Goal: Task Accomplishment & Management: Use online tool/utility

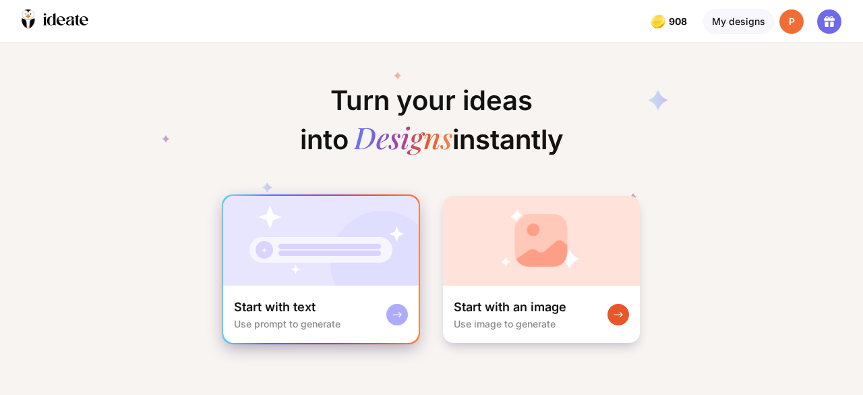
click at [277, 247] on img at bounding box center [321, 241] width 196 height 90
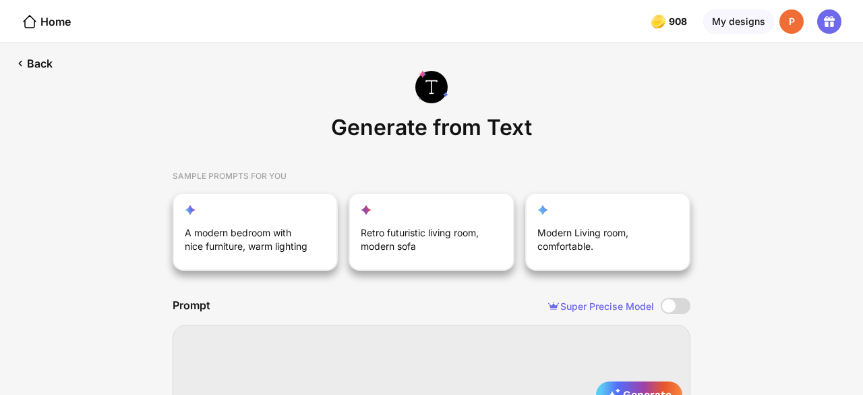
click at [349, 347] on textarea at bounding box center [432, 368] width 518 height 89
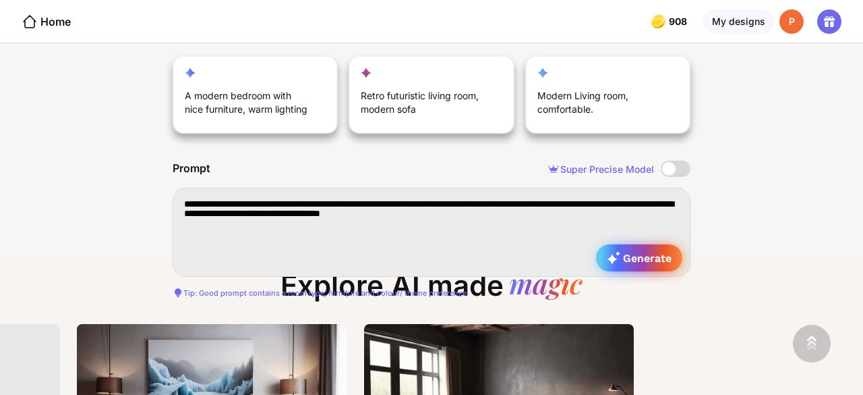
type textarea "**********"
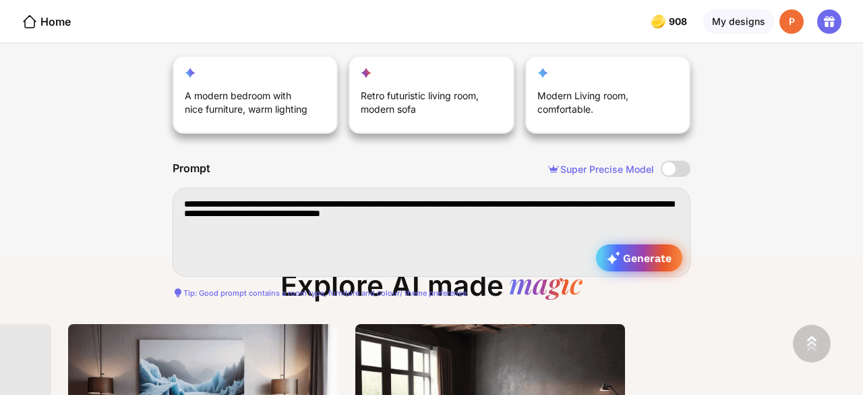
click at [647, 246] on div "Generate" at bounding box center [639, 257] width 86 height 27
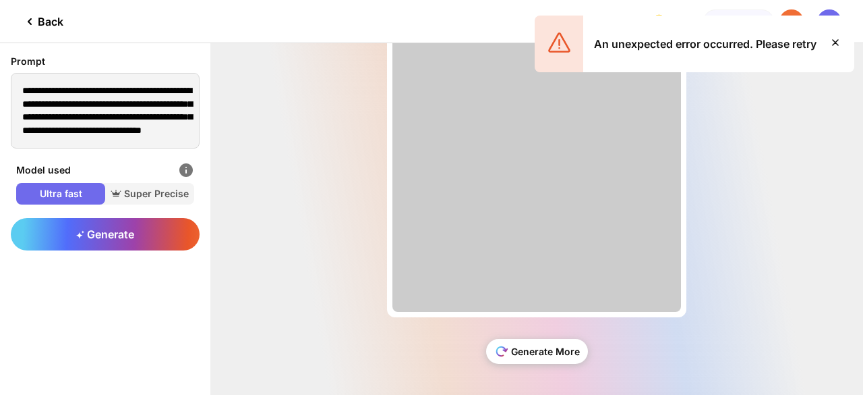
click at [541, 341] on div "Generate More" at bounding box center [537, 351] width 102 height 25
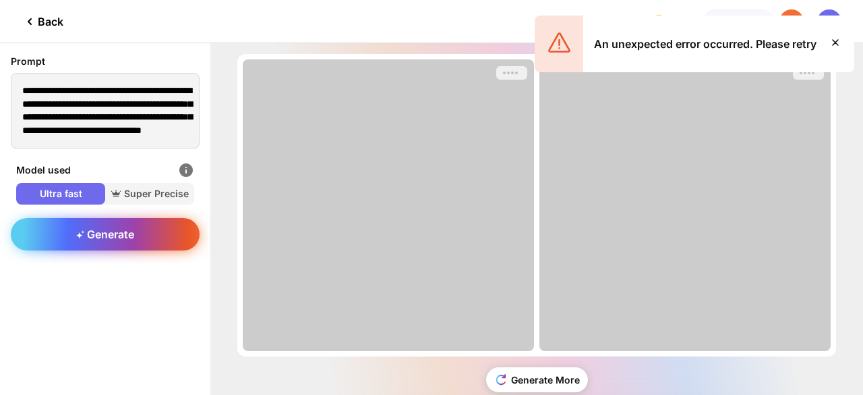
click at [139, 241] on div "Generate" at bounding box center [105, 234] width 189 height 32
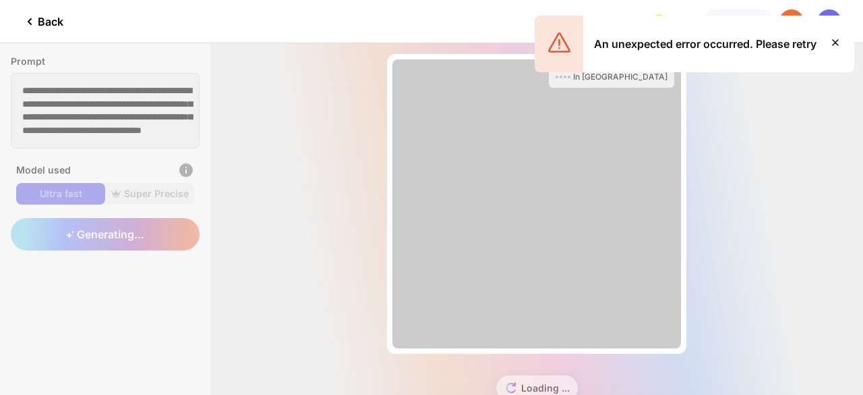
click at [838, 42] on icon at bounding box center [835, 42] width 16 height 16
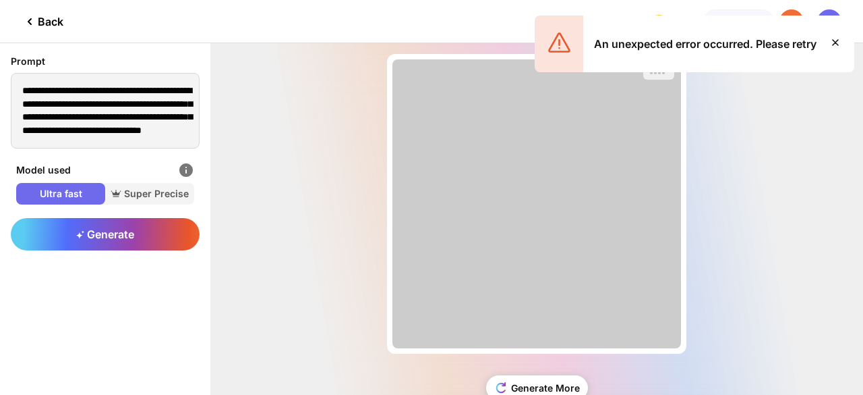
click at [835, 42] on icon at bounding box center [835, 42] width 5 height 5
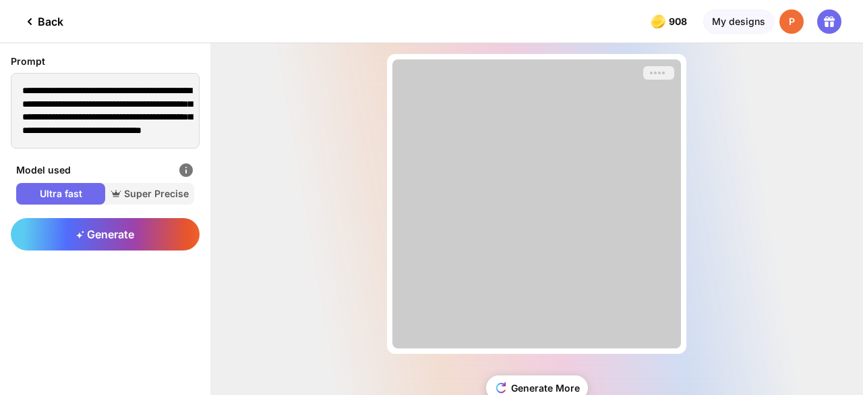
click at [85, 197] on span "Ultra fast" at bounding box center [60, 193] width 89 height 13
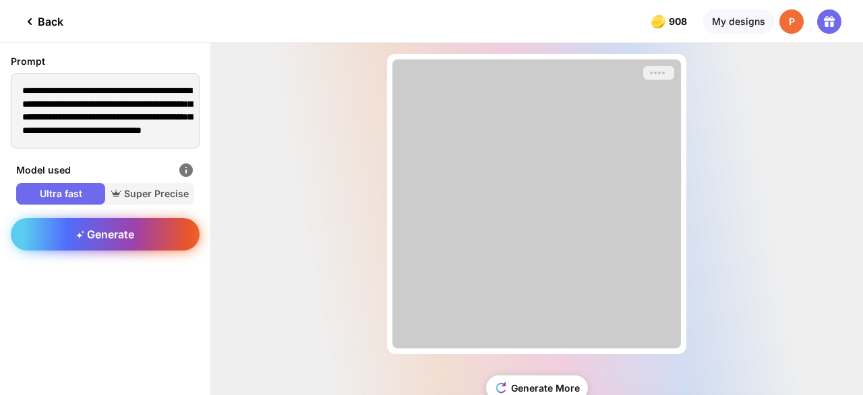
click at [100, 230] on span "Generate" at bounding box center [105, 233] width 58 height 13
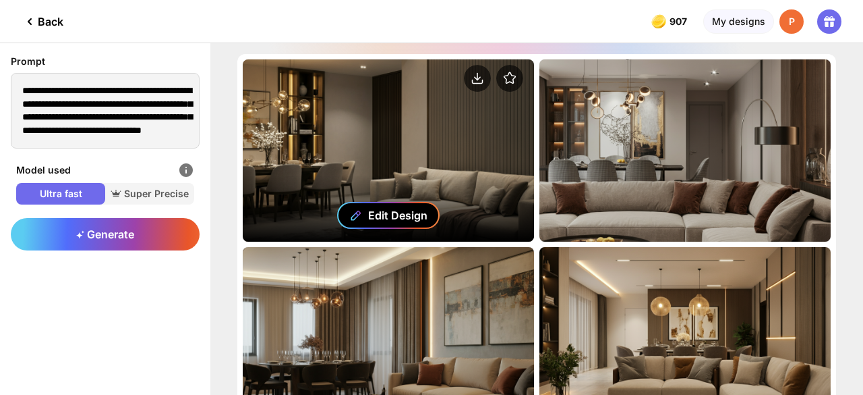
click at [385, 208] on div "Edit Design" at bounding box center [397, 214] width 59 height 13
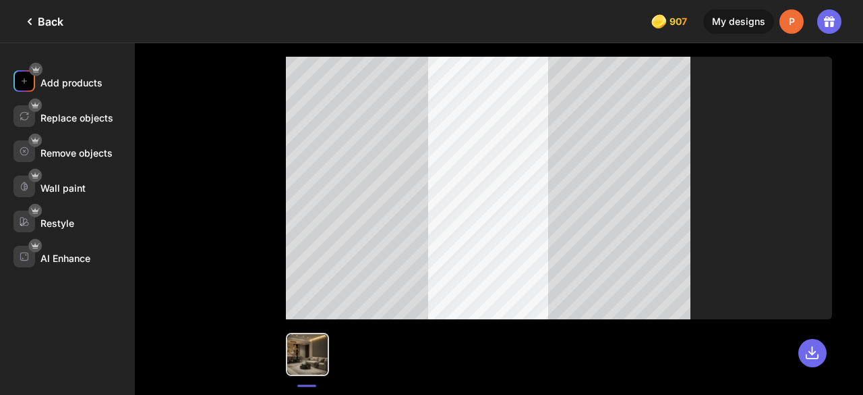
click at [77, 105] on div "Add products" at bounding box center [73, 116] width 121 height 22
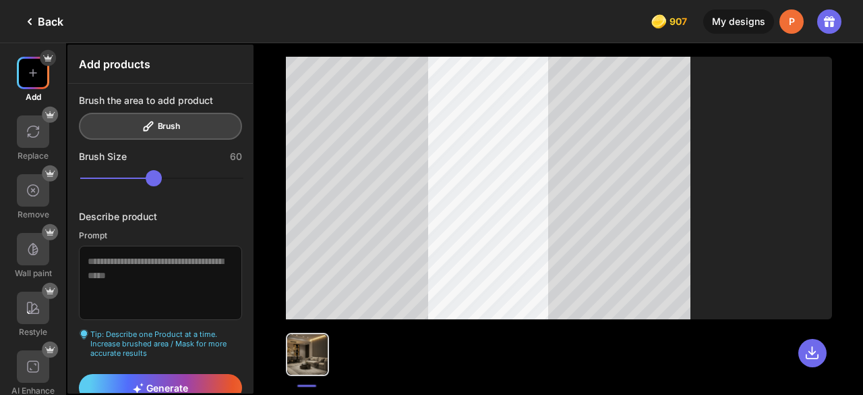
scroll to position [15, 0]
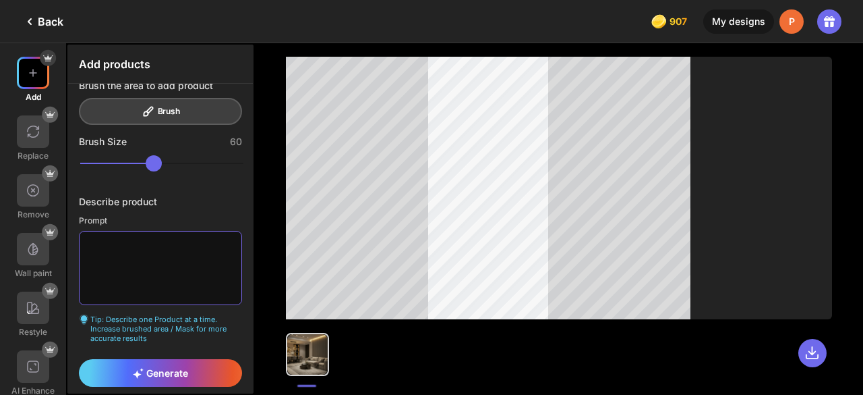
click at [155, 258] on textarea at bounding box center [160, 268] width 163 height 74
click at [145, 241] on textarea "**********" at bounding box center [160, 268] width 163 height 74
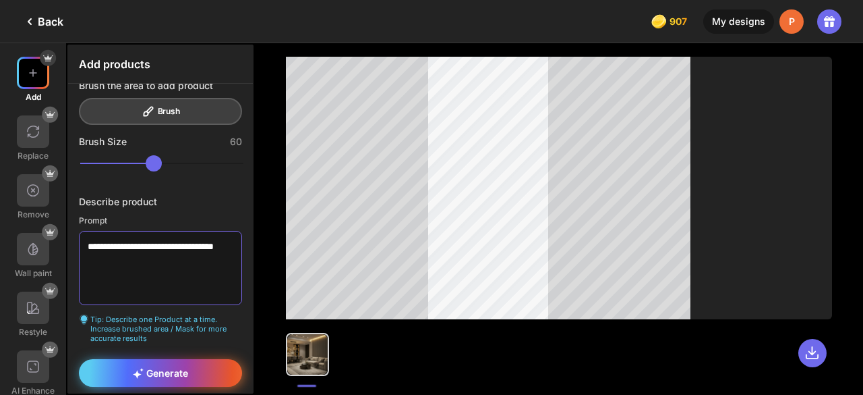
type textarea "**********"
click at [187, 374] on div "Generate" at bounding box center [160, 373] width 163 height 28
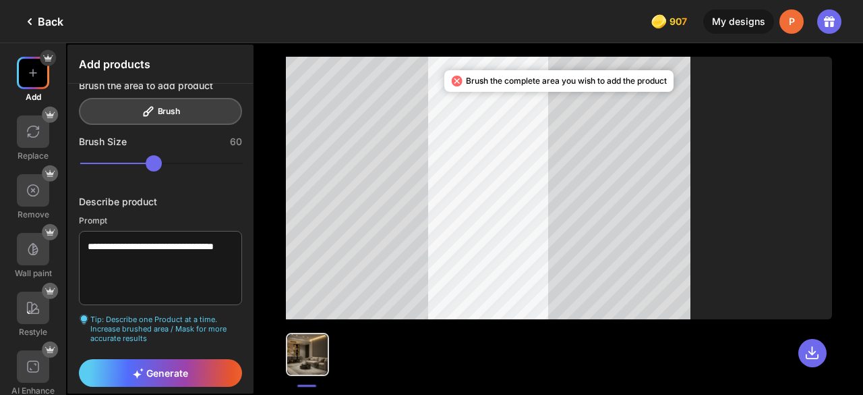
click at [154, 107] on div "Brush the area to add product Brush" at bounding box center [160, 102] width 163 height 45
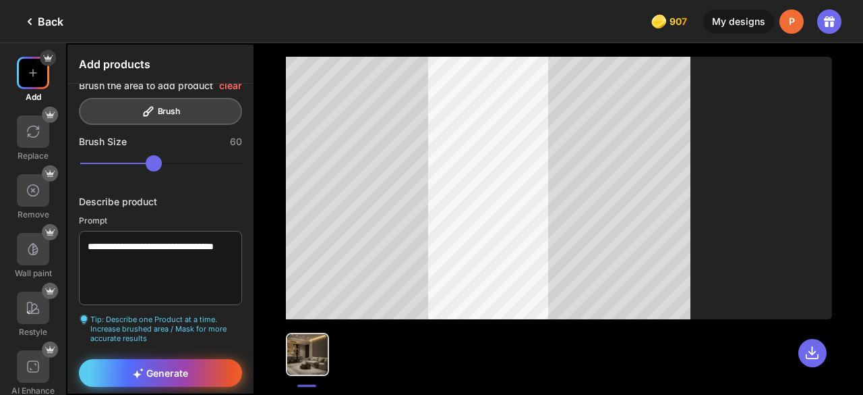
click at [176, 368] on span "Generate" at bounding box center [160, 372] width 55 height 11
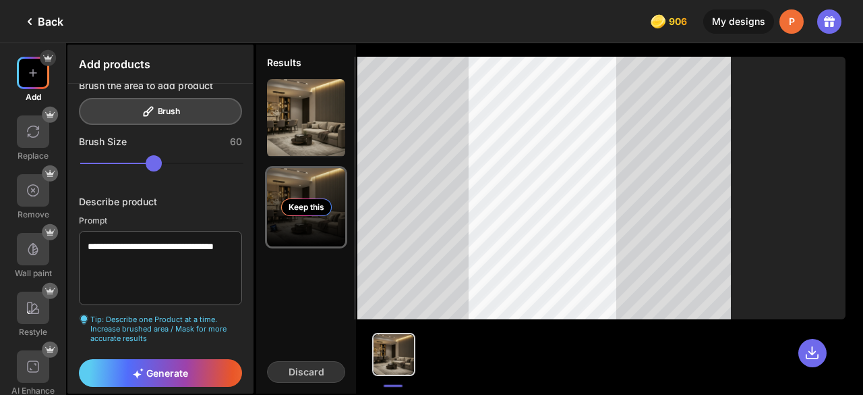
click at [314, 188] on div "Keep this" at bounding box center [306, 207] width 78 height 78
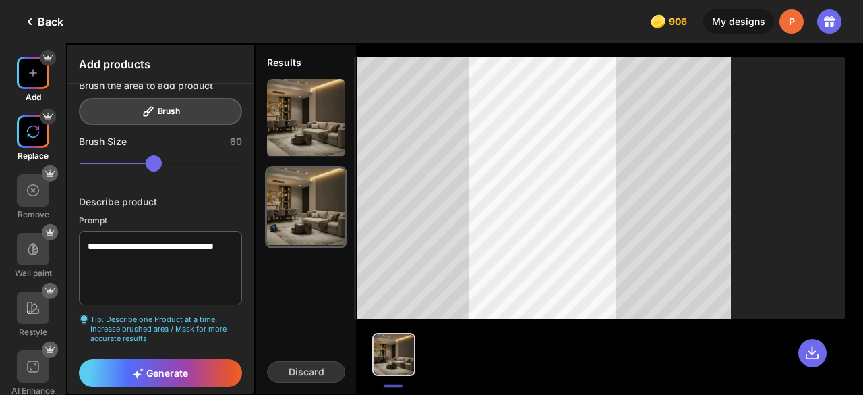
click at [39, 141] on div at bounding box center [33, 131] width 32 height 32
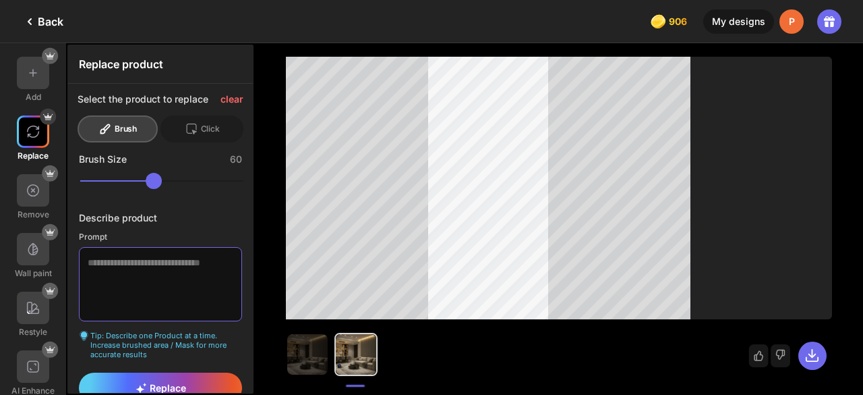
click at [204, 271] on textarea at bounding box center [160, 284] width 163 height 74
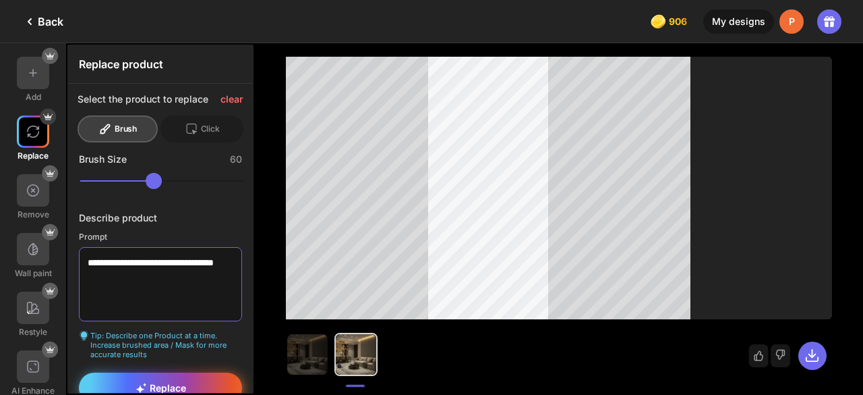
type textarea "**********"
click at [172, 374] on div "Replace" at bounding box center [160, 387] width 163 height 30
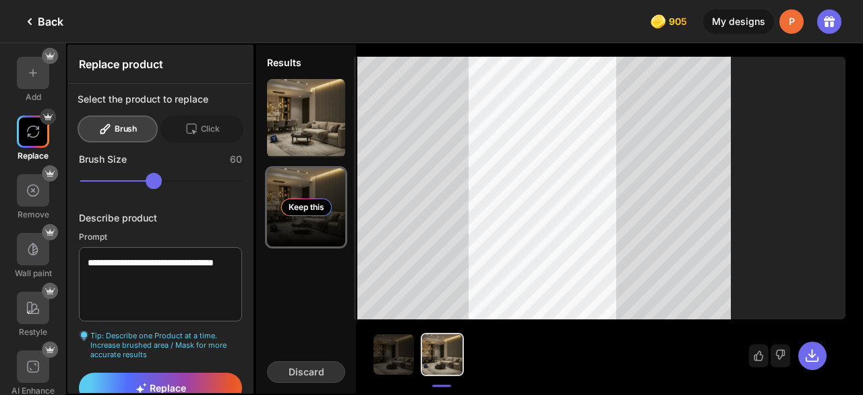
click at [306, 243] on div "Keep this" at bounding box center [306, 207] width 78 height 78
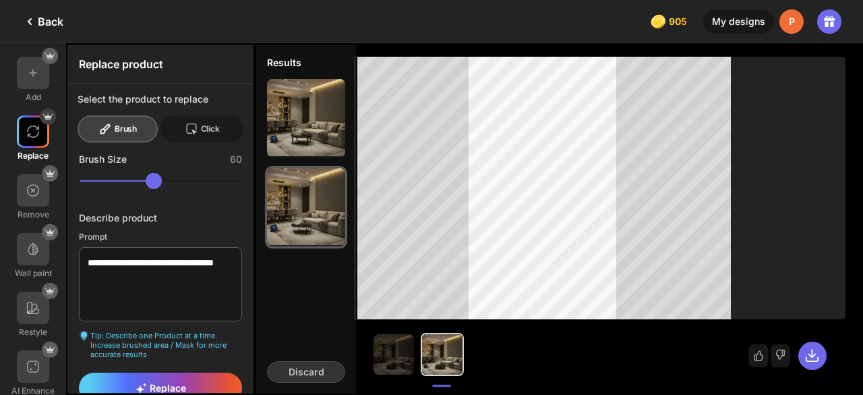
click at [226, 130] on div "Click" at bounding box center [202, 128] width 83 height 27
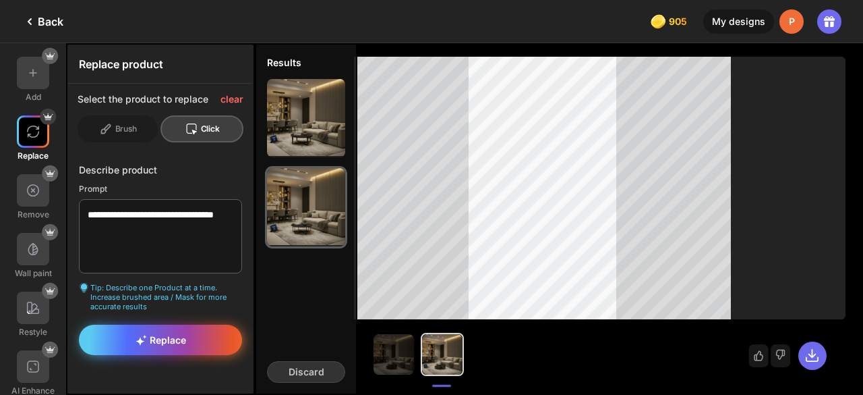
click at [204, 347] on div "Replace" at bounding box center [160, 339] width 163 height 30
click at [215, 330] on div "Replace" at bounding box center [160, 339] width 163 height 30
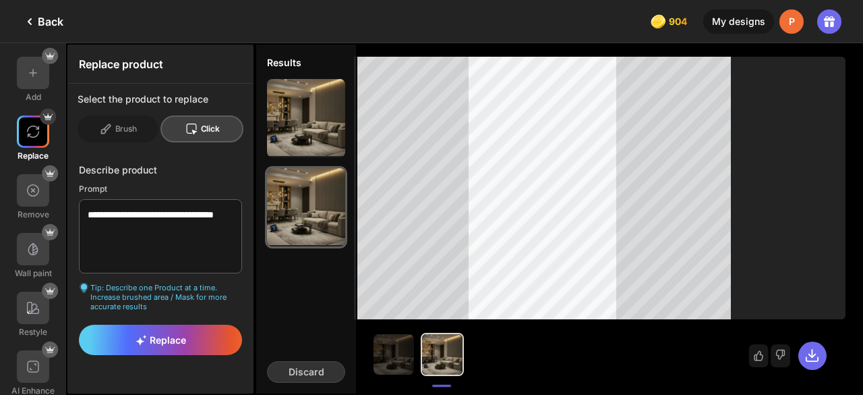
click at [536, 84] on div "Select the product you wish to replace" at bounding box center [568, 82] width 146 height 11
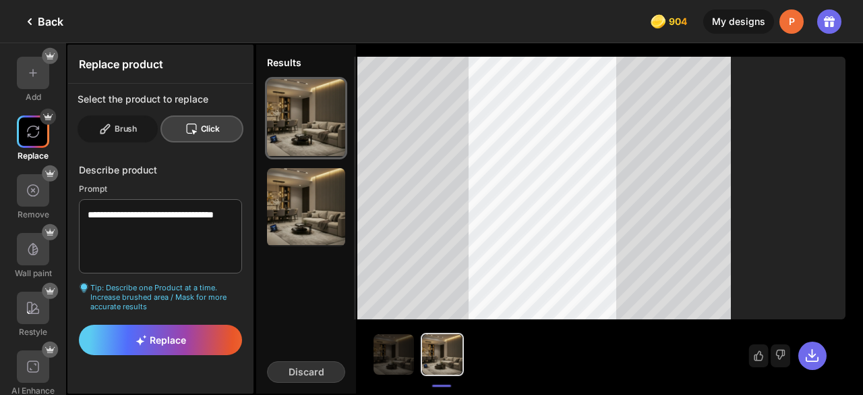
click at [161, 121] on div "Brush" at bounding box center [202, 128] width 83 height 27
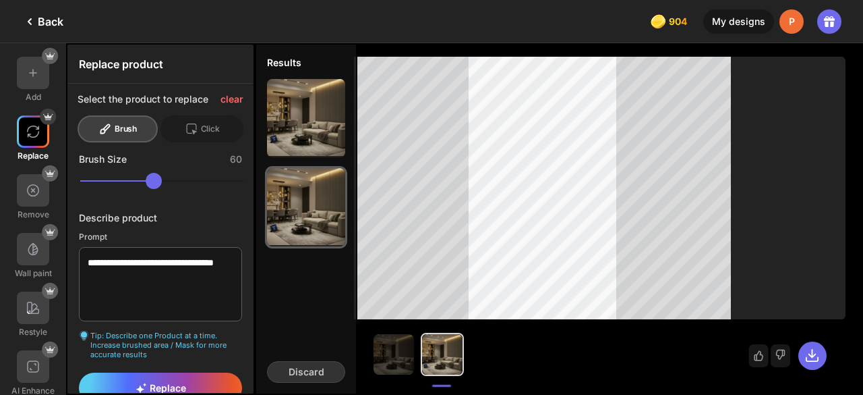
click at [208, 366] on div "**********" at bounding box center [160, 299] width 185 height 146
click at [200, 384] on div "Replace" at bounding box center [160, 387] width 163 height 30
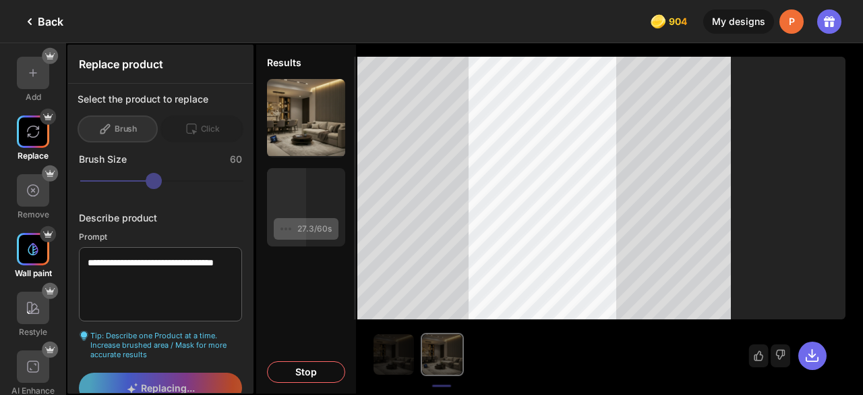
click at [32, 248] on img at bounding box center [32, 248] width 13 height 13
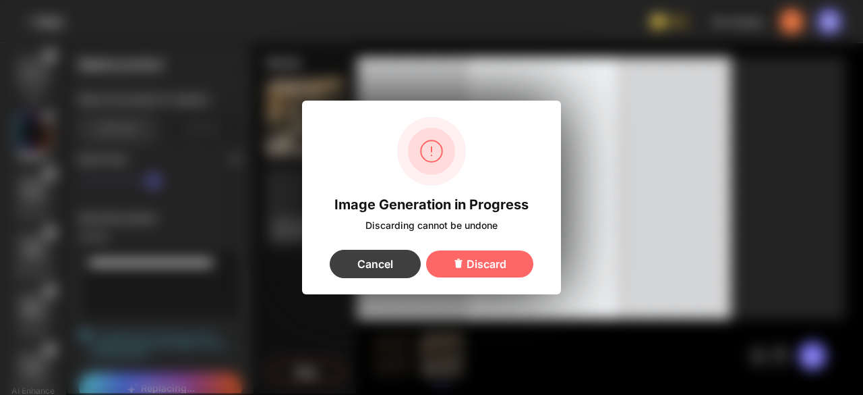
click at [399, 265] on div "Cancel" at bounding box center [375, 264] width 91 height 28
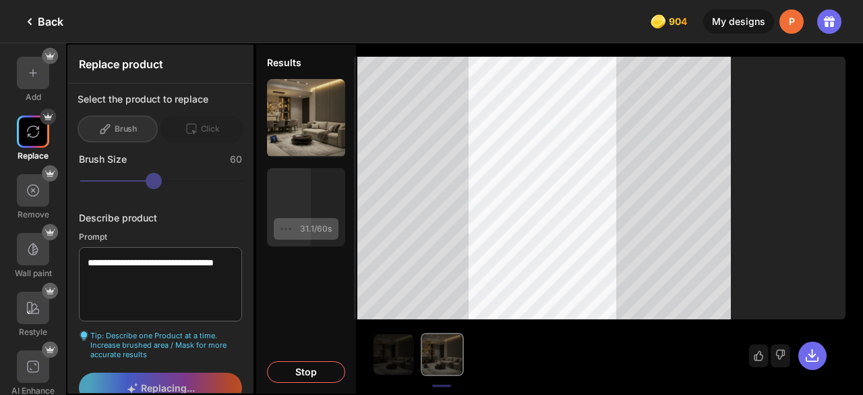
scroll to position [12, 0]
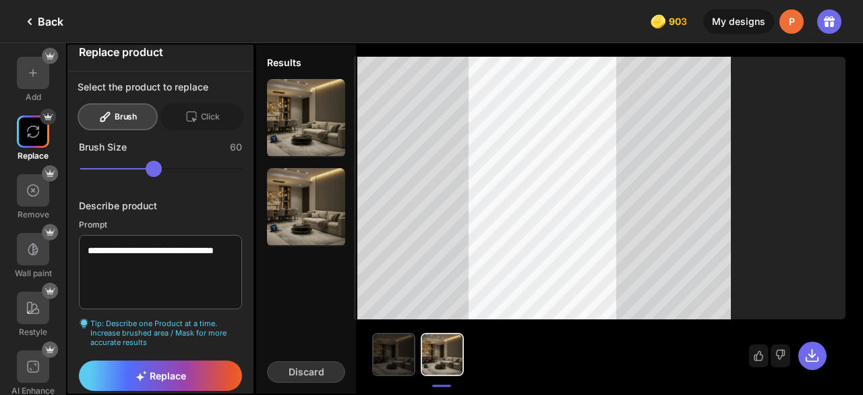
click at [409, 364] on img at bounding box center [394, 354] width 40 height 40
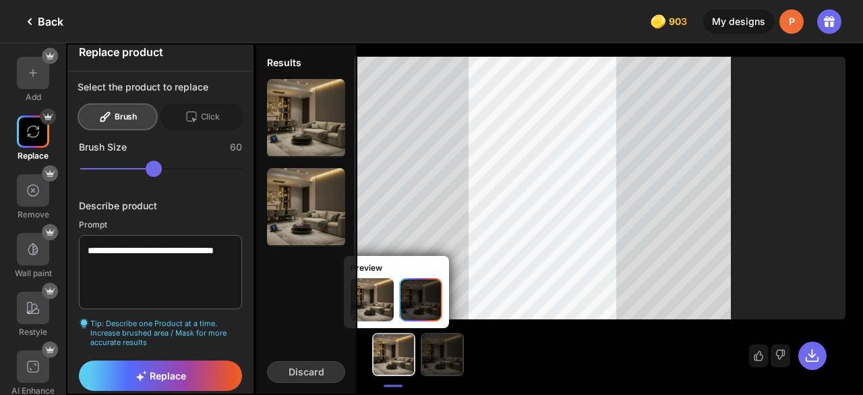
click at [438, 346] on img at bounding box center [442, 354] width 40 height 40
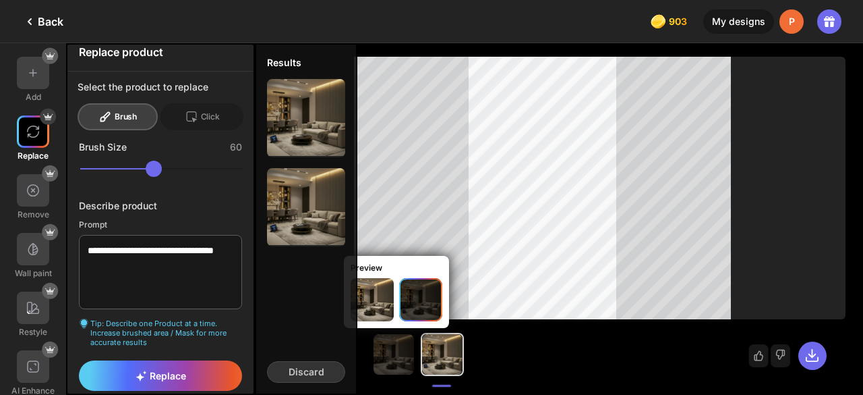
click at [400, 346] on div "Preview" at bounding box center [408, 330] width 84 height 40
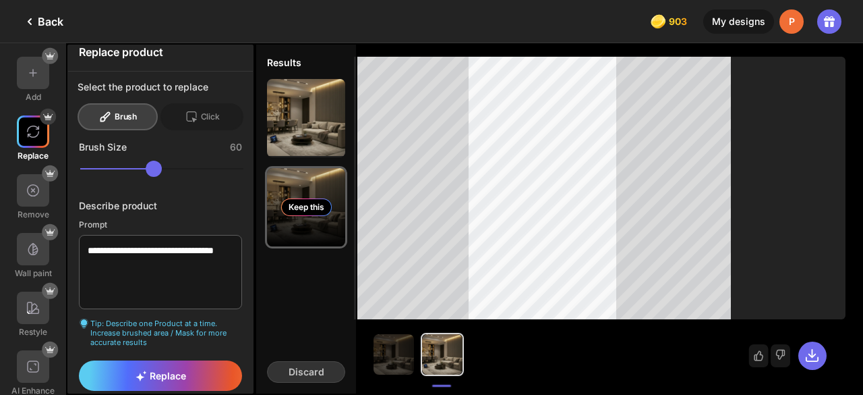
click at [313, 187] on div "Keep this" at bounding box center [306, 207] width 78 height 78
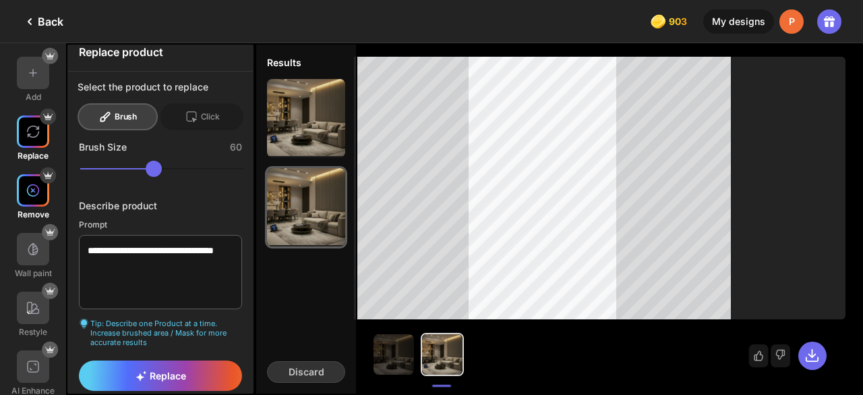
click at [31, 193] on img at bounding box center [32, 189] width 13 height 13
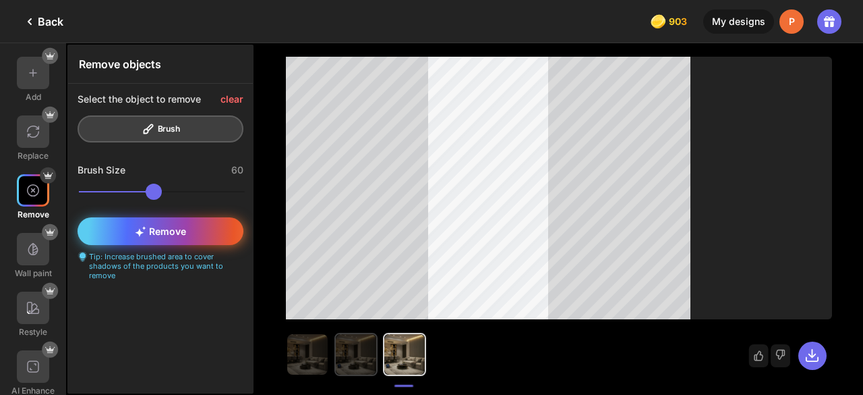
click at [177, 222] on div "Remove" at bounding box center [161, 231] width 166 height 28
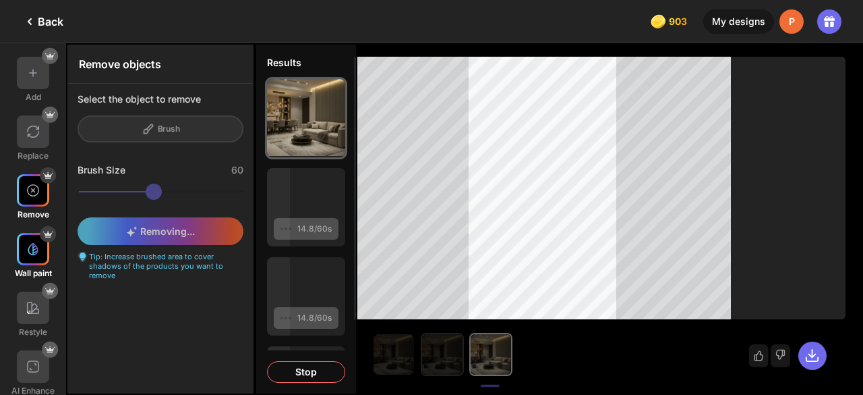
click at [32, 250] on img at bounding box center [32, 248] width 13 height 13
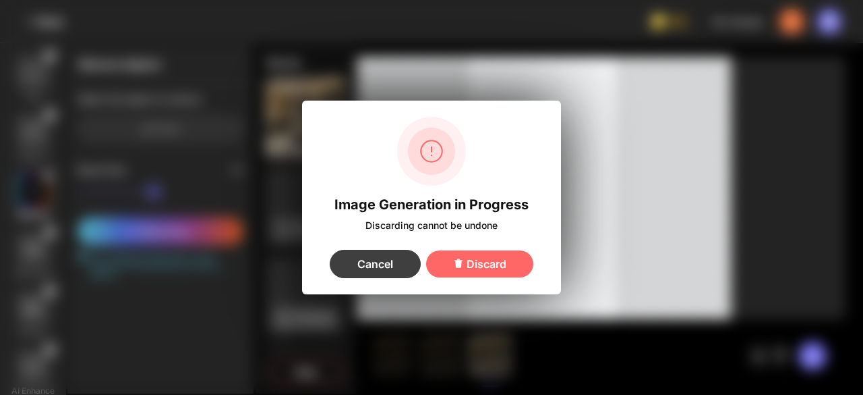
click at [374, 261] on div "Cancel" at bounding box center [375, 264] width 91 height 28
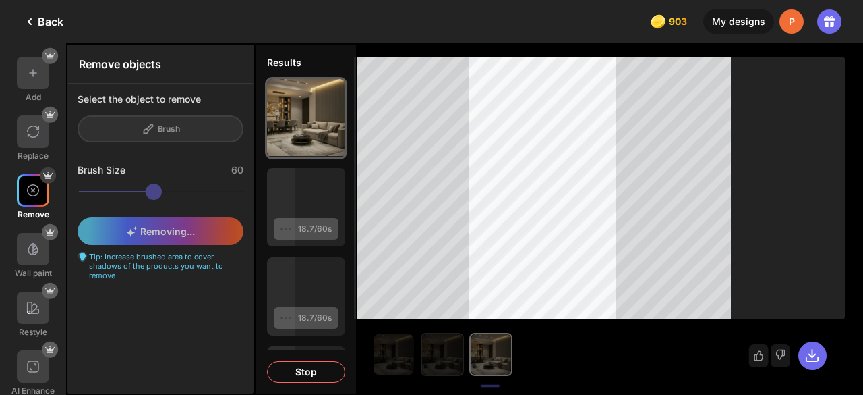
click at [220, 216] on div "Removing... Tip: Increase brushed area to cover shadows of the products you wan…" at bounding box center [160, 249] width 185 height 82
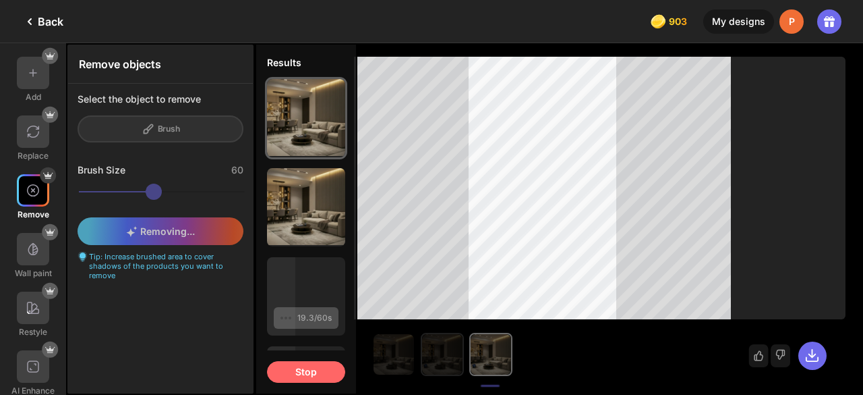
click at [303, 369] on div "Stop" at bounding box center [306, 372] width 78 height 22
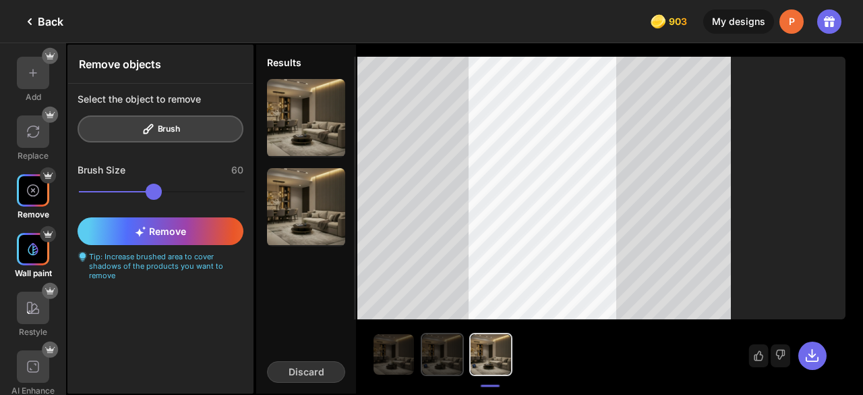
click at [36, 253] on img at bounding box center [32, 248] width 13 height 13
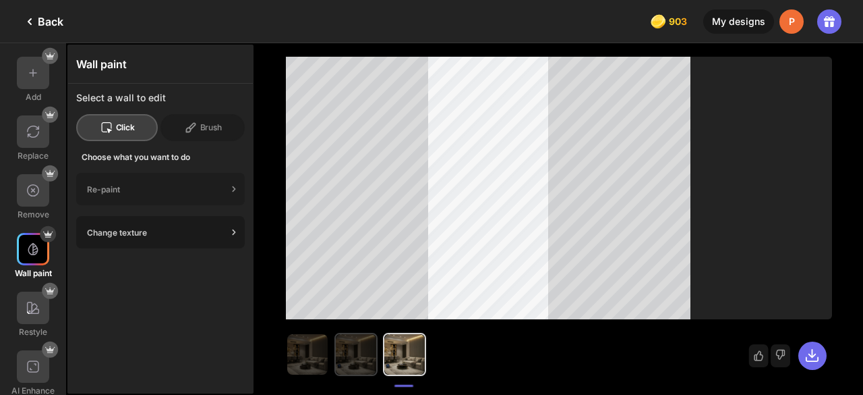
click at [148, 241] on div "Change texture" at bounding box center [160, 232] width 169 height 32
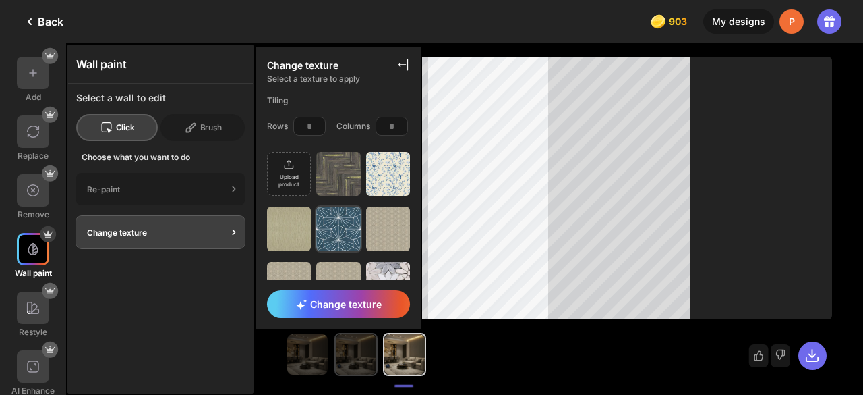
click at [340, 221] on img at bounding box center [338, 228] width 44 height 44
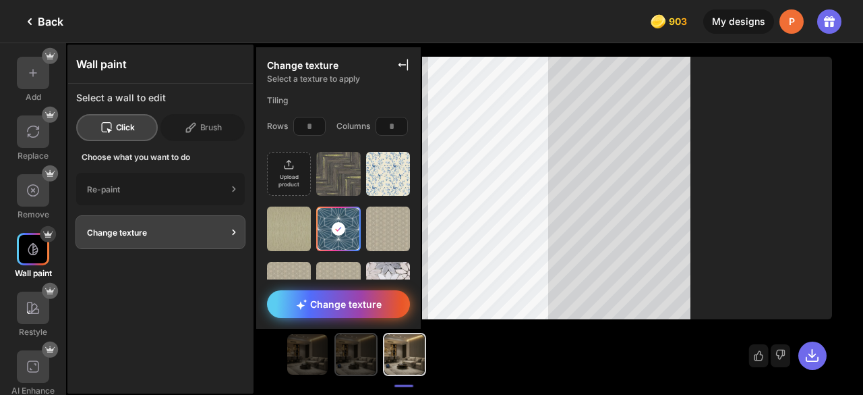
click at [332, 291] on div "Change texture" at bounding box center [338, 304] width 143 height 28
click at [380, 303] on span "Change texture" at bounding box center [339, 303] width 86 height 11
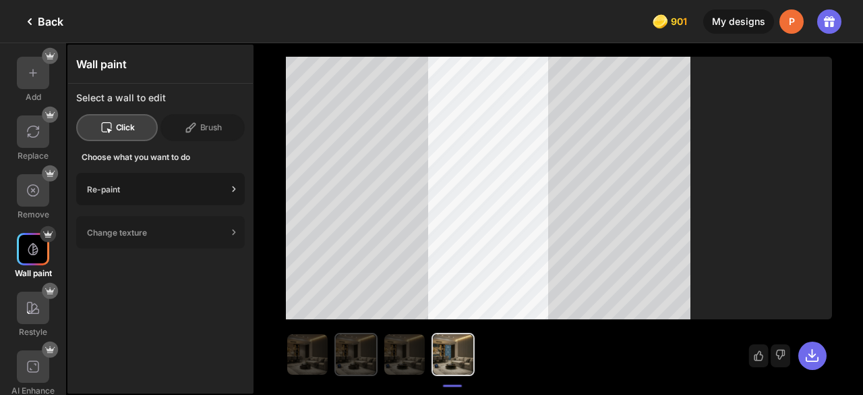
click at [213, 185] on div "Re-paint" at bounding box center [157, 189] width 140 height 10
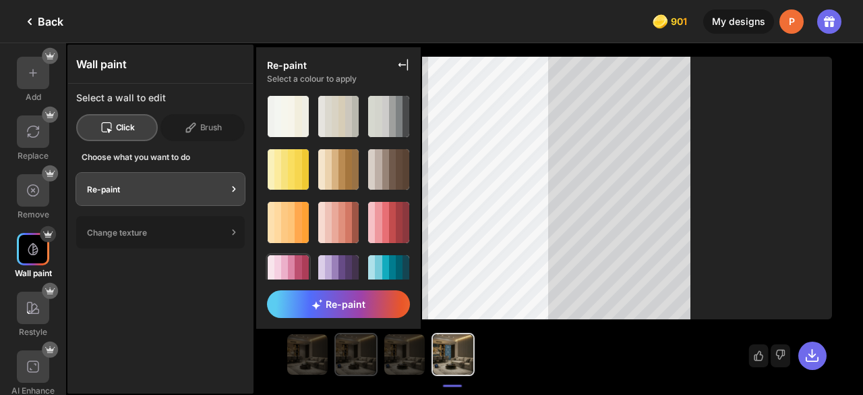
click at [293, 276] on div at bounding box center [291, 275] width 7 height 41
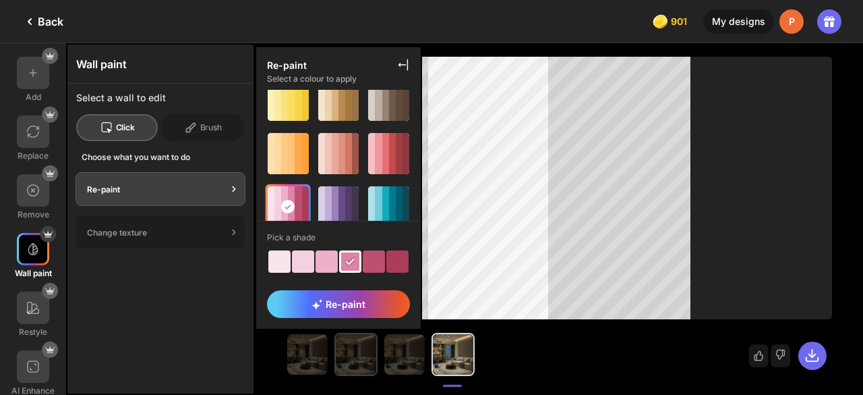
scroll to position [70, 0]
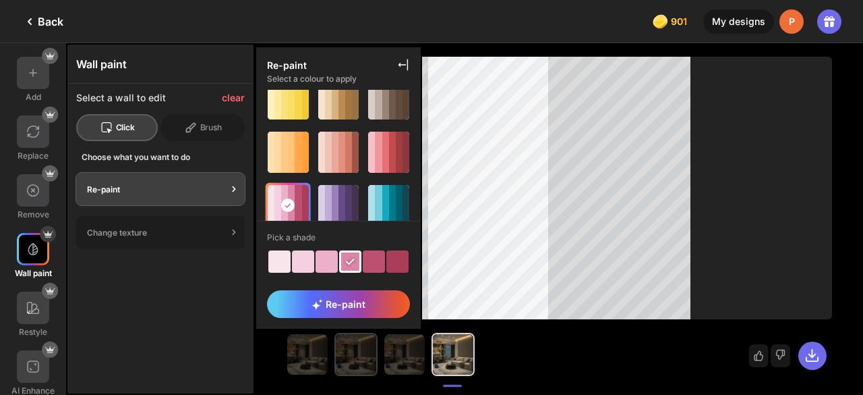
click at [316, 265] on div at bounding box center [327, 261] width 22 height 22
click at [403, 262] on div at bounding box center [397, 261] width 22 height 22
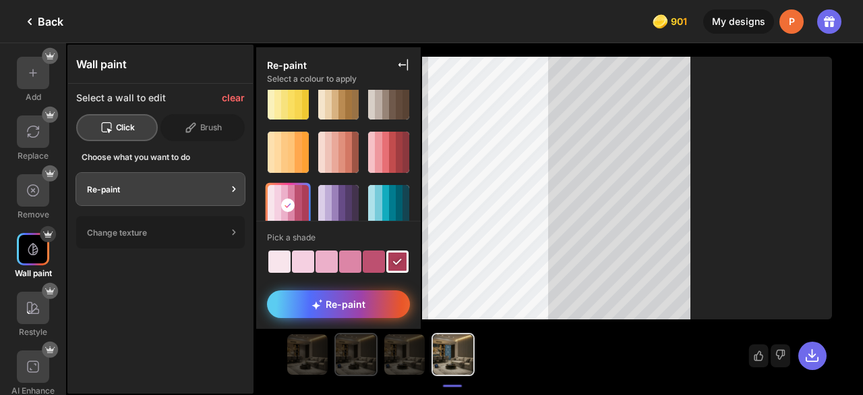
click at [360, 307] on span "Re-paint" at bounding box center [339, 303] width 54 height 11
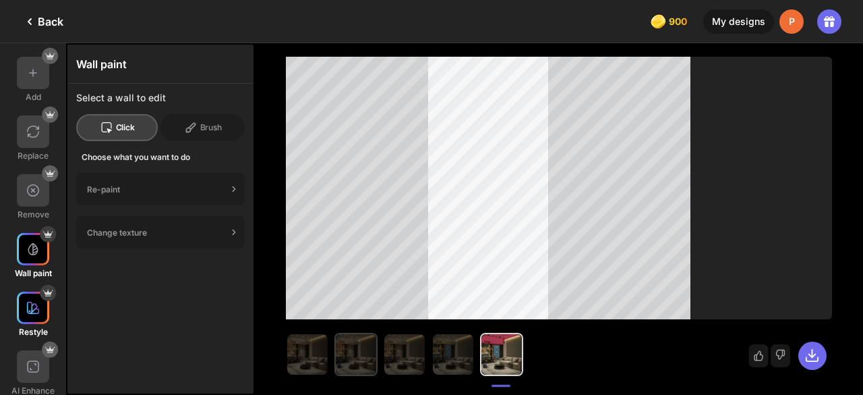
click at [40, 310] on div at bounding box center [33, 307] width 32 height 32
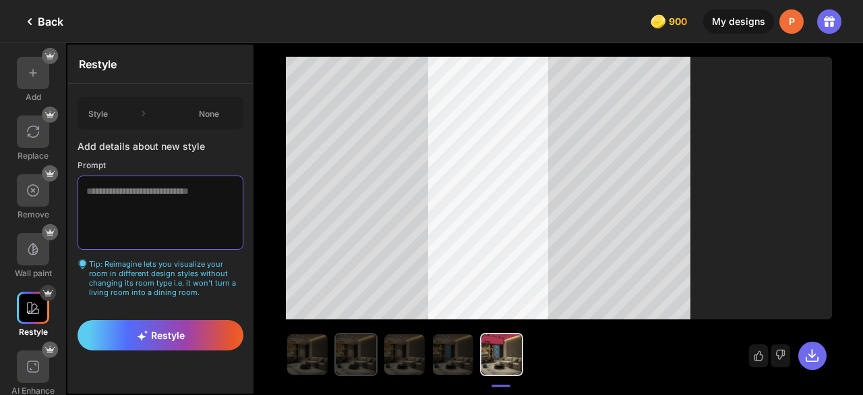
click at [152, 210] on textarea at bounding box center [161, 212] width 166 height 74
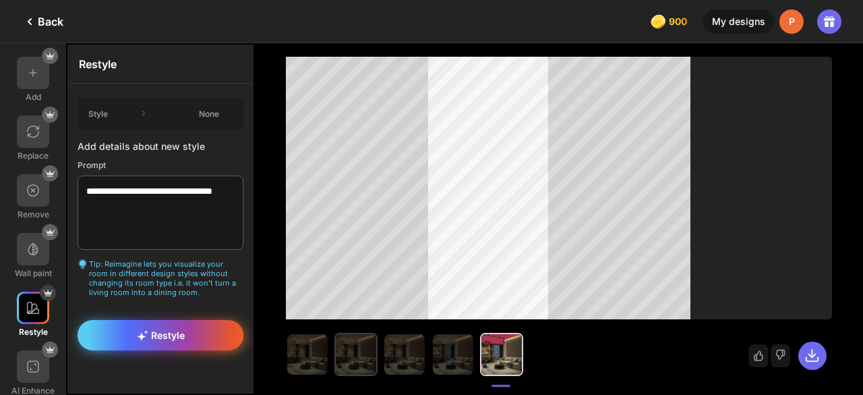
click at [140, 341] on div "Restyle" at bounding box center [161, 335] width 166 height 30
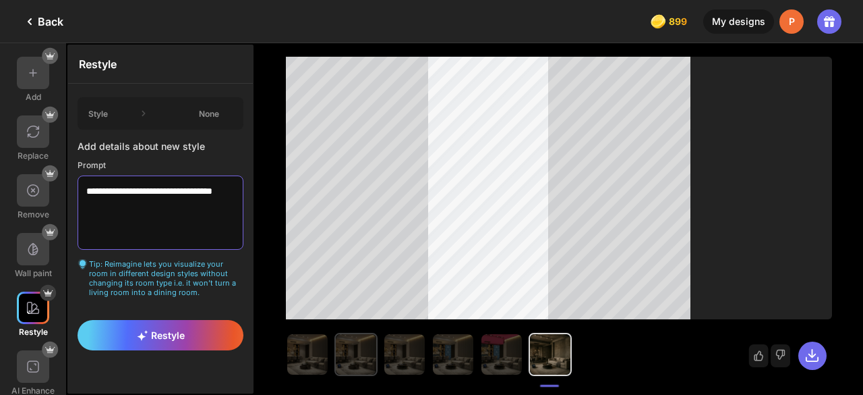
click at [185, 223] on textarea "**********" at bounding box center [161, 212] width 166 height 74
type textarea "**********"
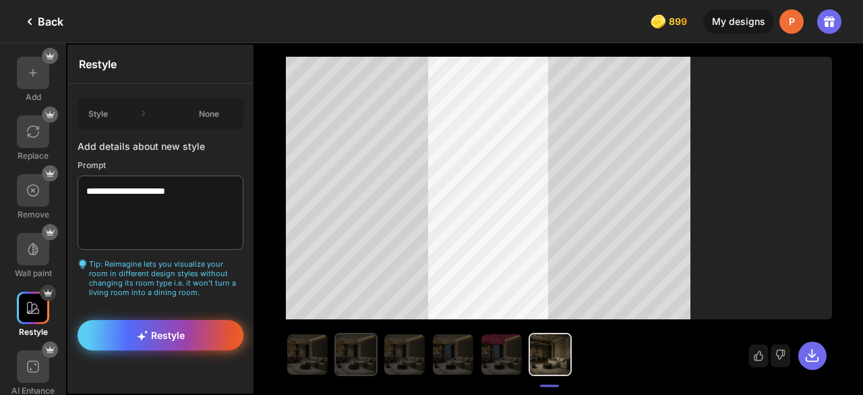
click at [135, 343] on div "Restyle" at bounding box center [161, 335] width 166 height 30
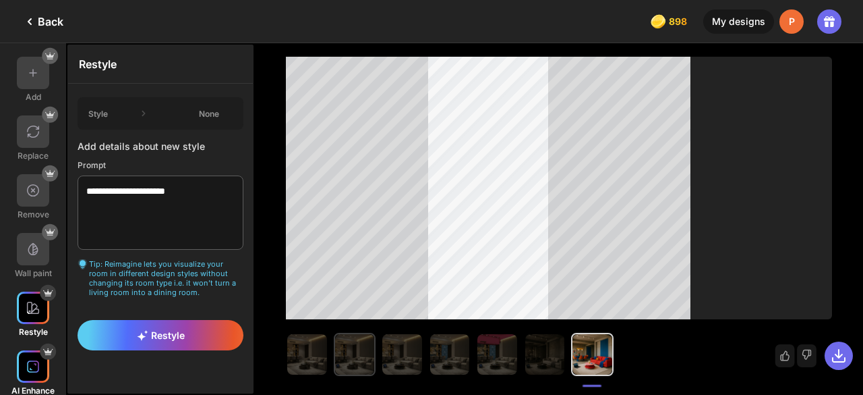
click at [19, 367] on div at bounding box center [33, 366] width 32 height 32
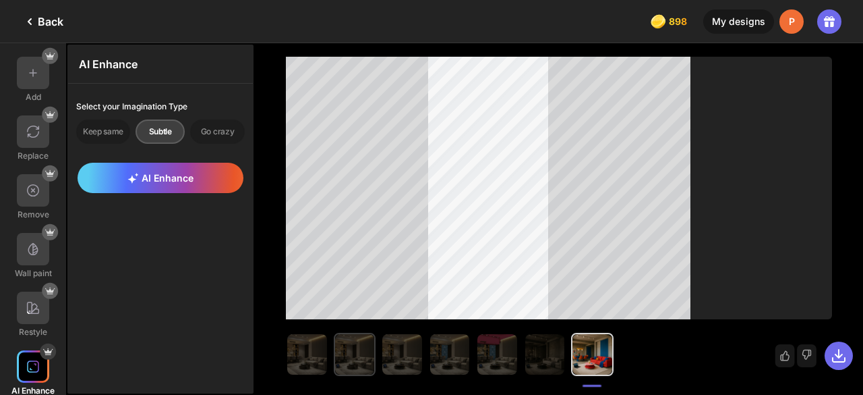
click at [19, 367] on div at bounding box center [33, 366] width 32 height 32
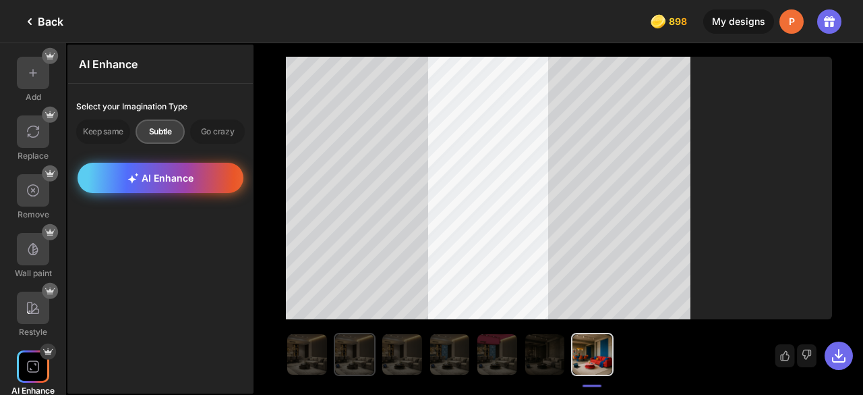
click at [173, 163] on div "AI Enhance" at bounding box center [161, 178] width 166 height 30
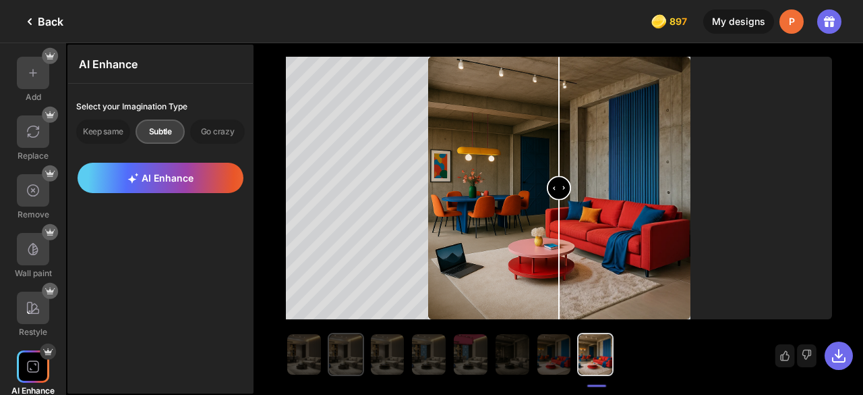
click at [534, 199] on input "range" at bounding box center [560, 189] width 260 height 262
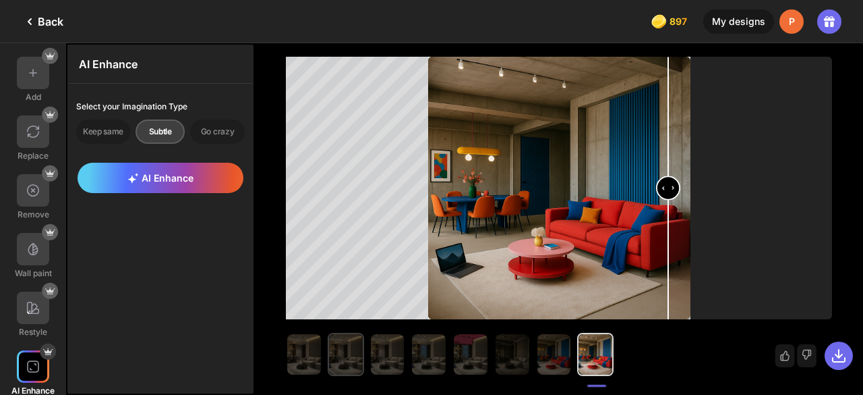
drag, startPoint x: 534, startPoint y: 201, endPoint x: 665, endPoint y: 218, distance: 131.9
click at [665, 218] on input "range" at bounding box center [560, 189] width 260 height 262
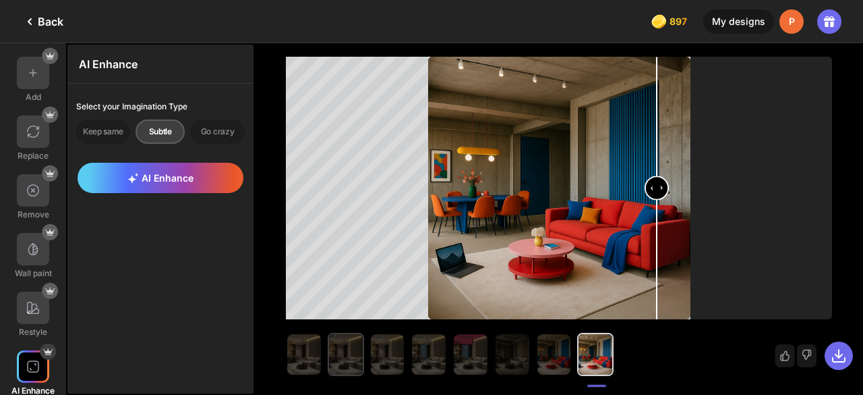
drag, startPoint x: 518, startPoint y: 235, endPoint x: 652, endPoint y: 232, distance: 134.2
click at [652, 232] on input "range" at bounding box center [560, 189] width 260 height 262
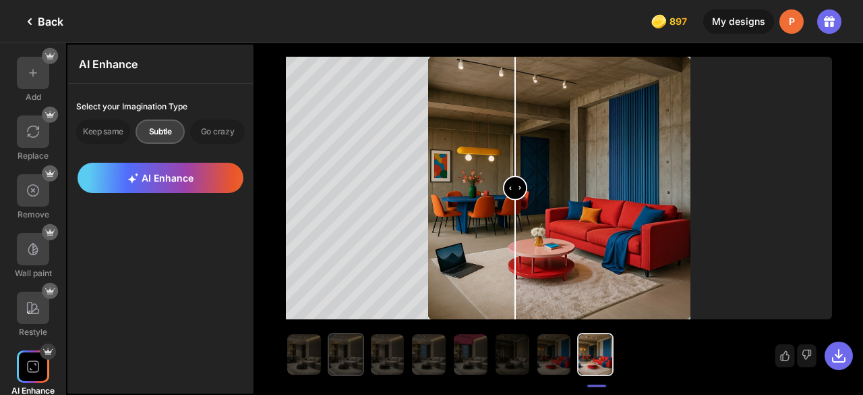
drag, startPoint x: 660, startPoint y: 237, endPoint x: 507, endPoint y: 219, distance: 153.5
click at [507, 219] on input "range" at bounding box center [560, 189] width 260 height 262
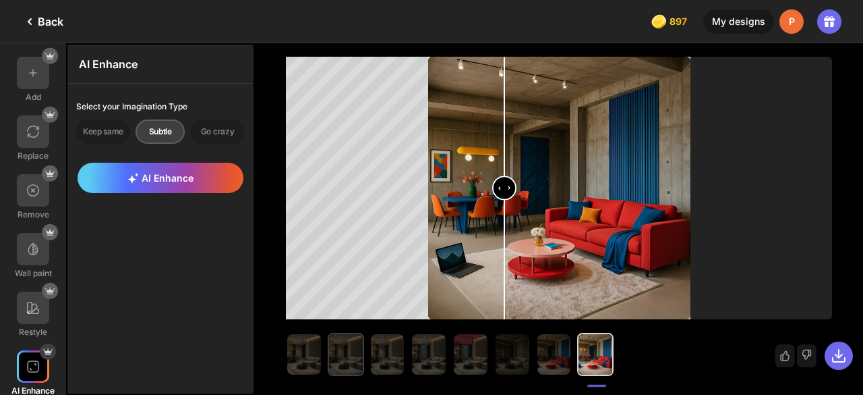
scroll to position [5, 0]
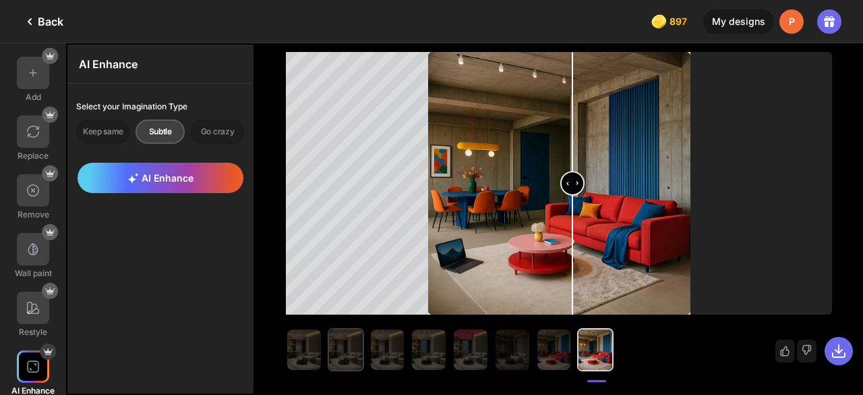
drag, startPoint x: 502, startPoint y: 187, endPoint x: 572, endPoint y: 260, distance: 100.6
click at [572, 260] on input "range" at bounding box center [560, 184] width 260 height 262
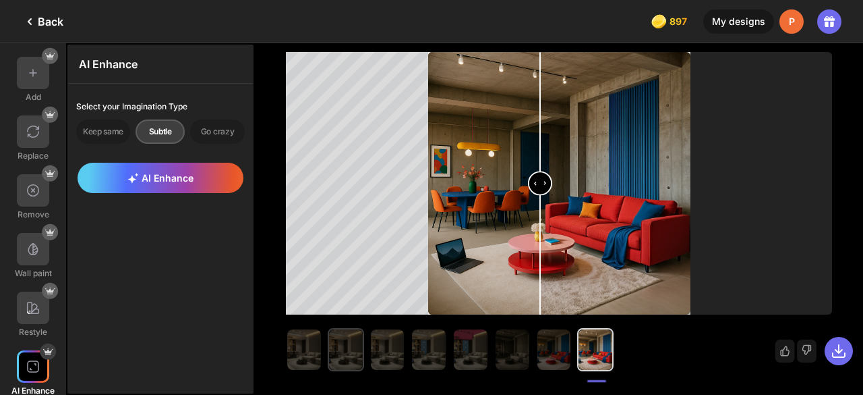
drag, startPoint x: 572, startPoint y: 260, endPoint x: 540, endPoint y: 308, distance: 57.8
click at [540, 308] on input "range" at bounding box center [560, 184] width 260 height 262
click at [848, 372] on div "Improve my results" at bounding box center [736, 351] width 245 height 62
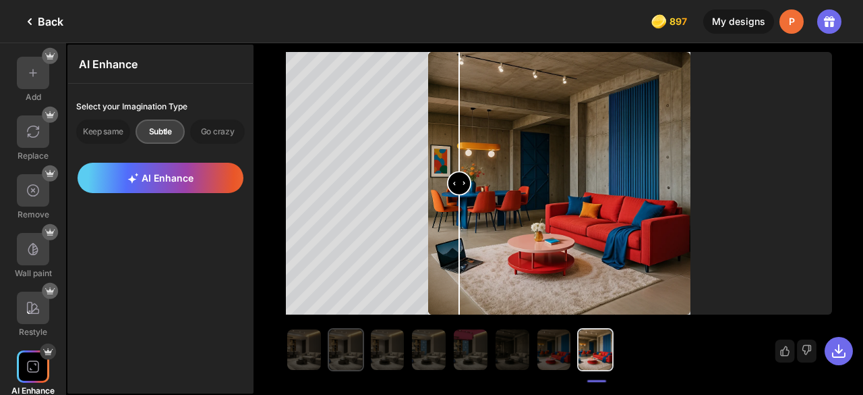
drag, startPoint x: 533, startPoint y: 196, endPoint x: 475, endPoint y: 183, distance: 60.1
click at [475, 183] on input "range" at bounding box center [560, 184] width 260 height 262
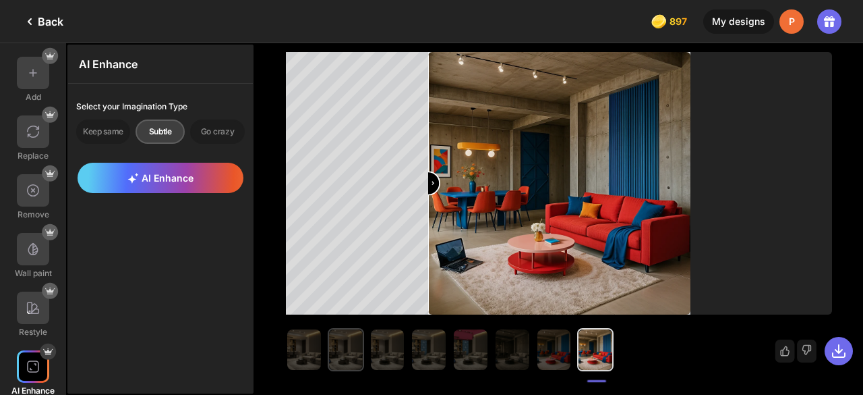
drag, startPoint x: 475, startPoint y: 183, endPoint x: 452, endPoint y: 175, distance: 24.3
click at [430, 168] on input "range" at bounding box center [560, 184] width 260 height 262
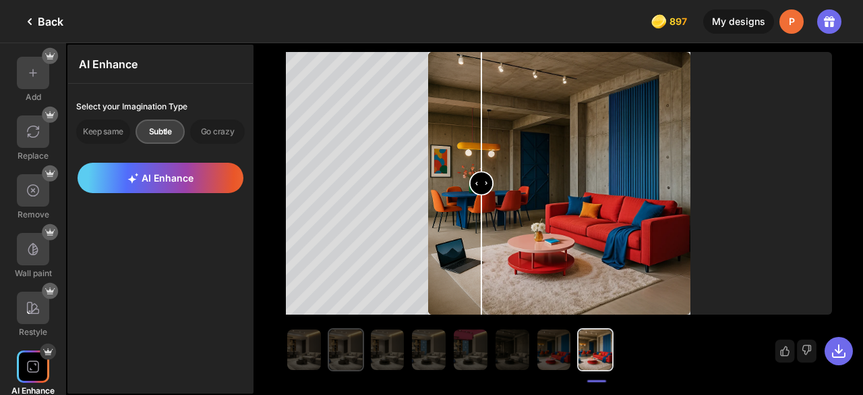
click at [486, 190] on input "range" at bounding box center [560, 184] width 260 height 262
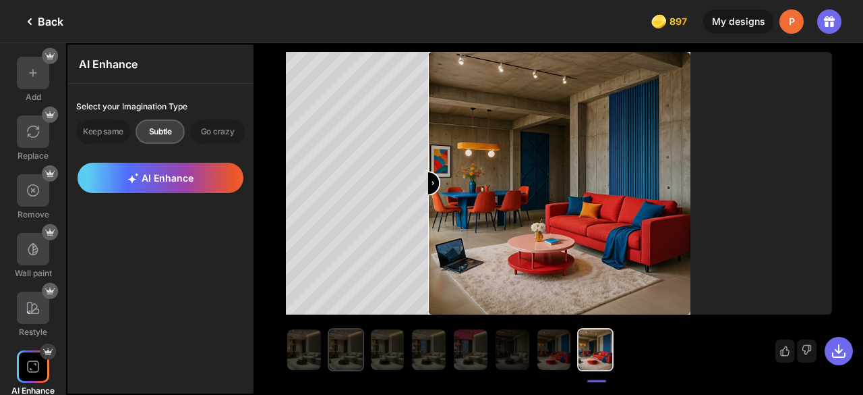
drag, startPoint x: 486, startPoint y: 190, endPoint x: 418, endPoint y: 212, distance: 71.2
click at [430, 212] on input "range" at bounding box center [560, 184] width 260 height 262
click at [418, 212] on div at bounding box center [559, 183] width 546 height 262
click at [233, 132] on div "Go crazy" at bounding box center [217, 131] width 55 height 24
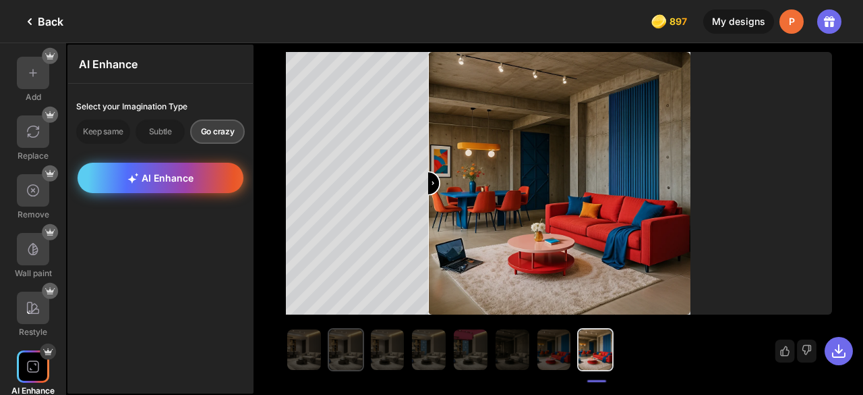
click at [208, 165] on div "AI Enhance" at bounding box center [161, 178] width 166 height 30
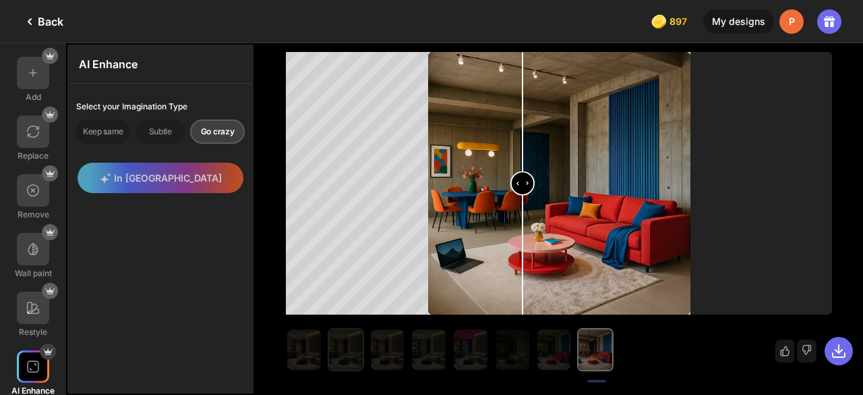
drag, startPoint x: 434, startPoint y: 186, endPoint x: 530, endPoint y: 243, distance: 111.8
click at [530, 243] on input "range" at bounding box center [560, 184] width 260 height 262
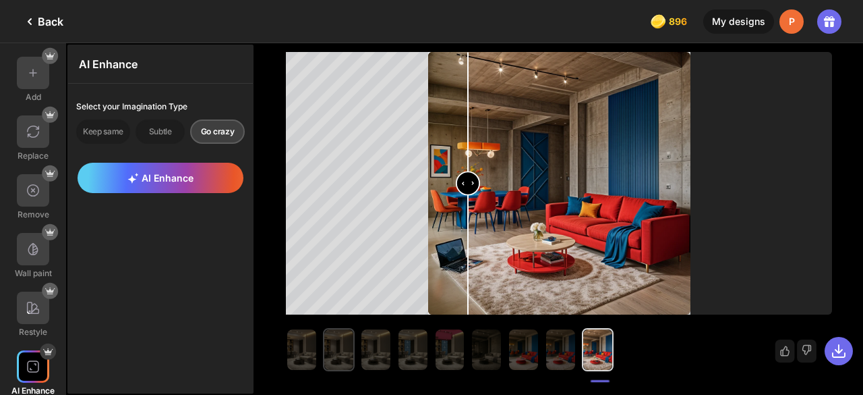
drag, startPoint x: 530, startPoint y: 182, endPoint x: 473, endPoint y: 171, distance: 58.3
type input "****"
click at [473, 171] on input "range" at bounding box center [560, 184] width 260 height 262
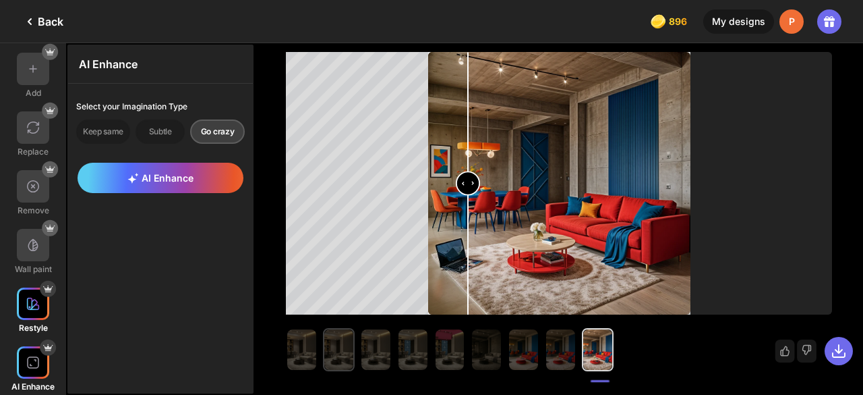
scroll to position [0, 0]
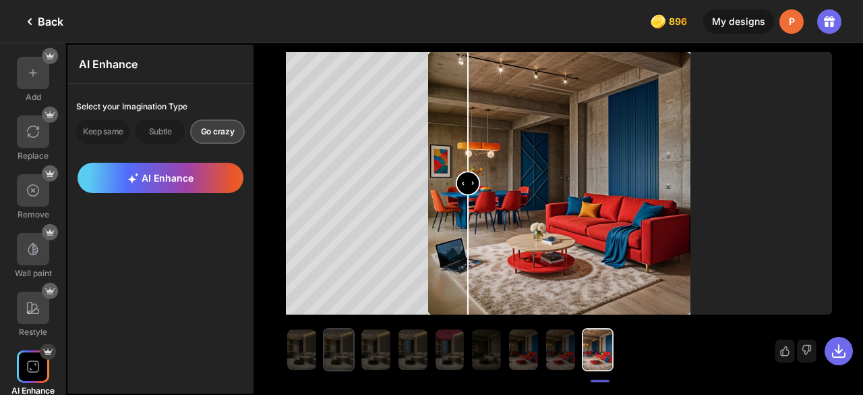
click at [820, 25] on div at bounding box center [829, 21] width 24 height 24
click at [53, 26] on div "Back" at bounding box center [43, 21] width 42 height 16
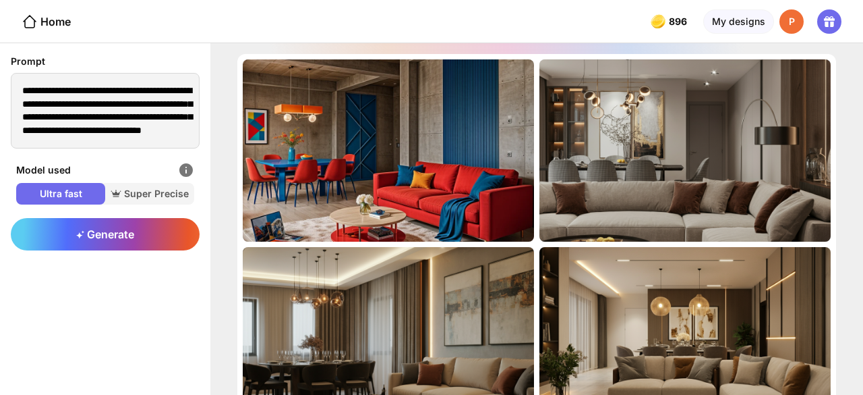
click at [53, 26] on div "Home" at bounding box center [46, 21] width 49 height 16
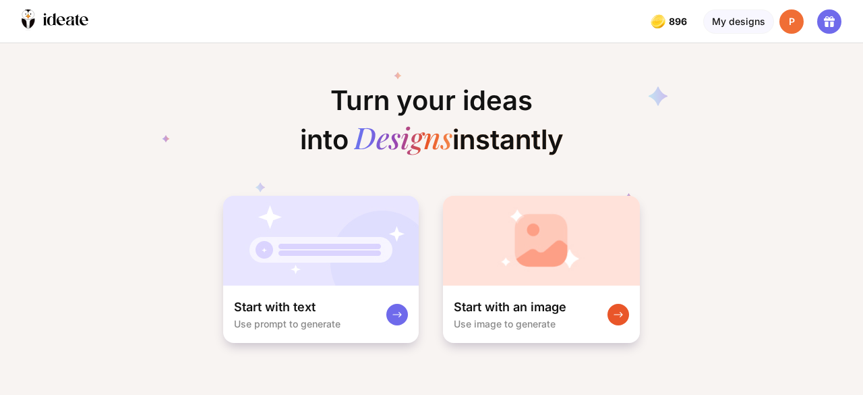
scroll to position [0, 40]
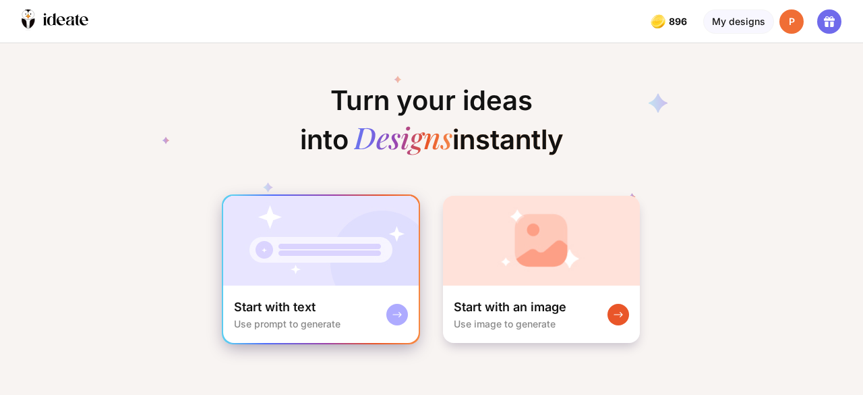
click at [378, 241] on img at bounding box center [321, 241] width 196 height 90
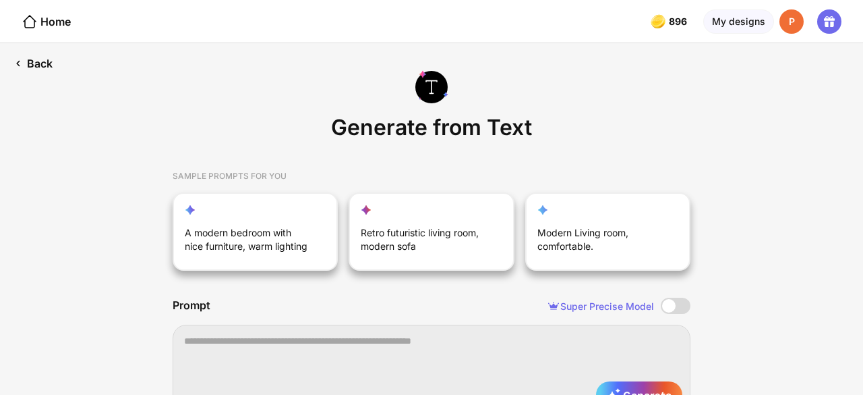
click at [42, 63] on div "Back" at bounding box center [33, 63] width 66 height 40
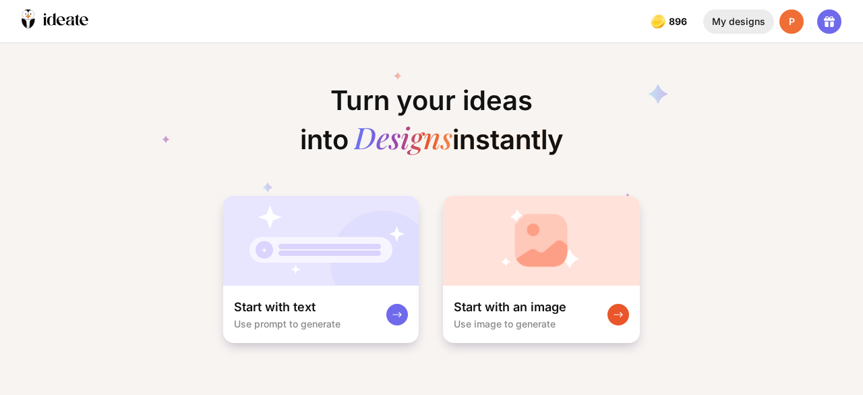
click at [769, 16] on div "My designs" at bounding box center [738, 21] width 71 height 24
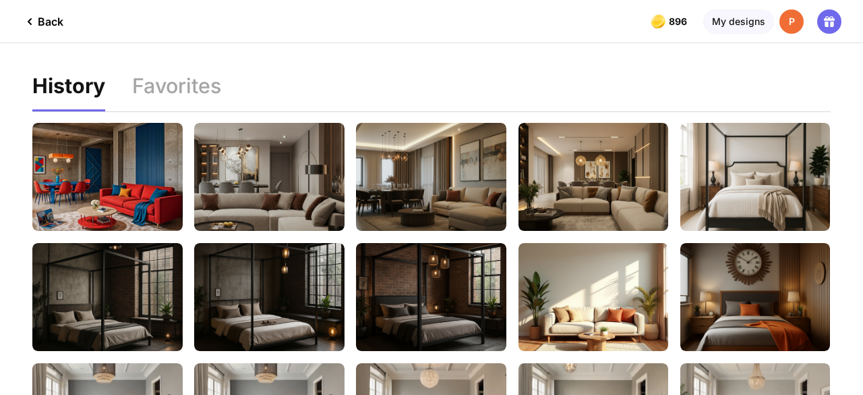
click at [55, 24] on div "Back" at bounding box center [43, 21] width 42 height 16
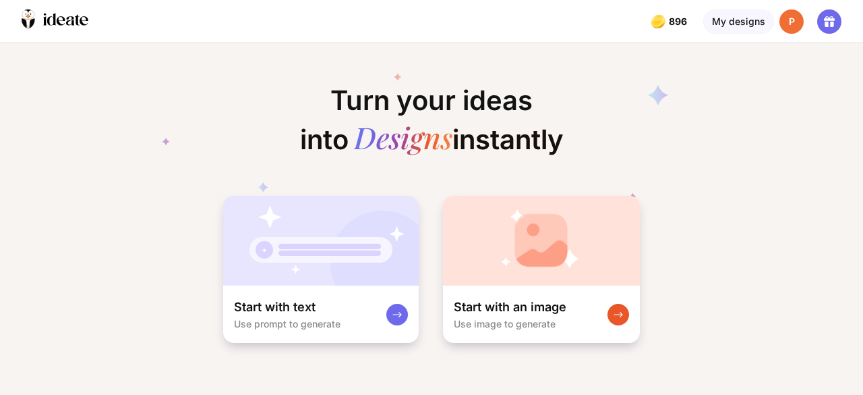
scroll to position [0, 25]
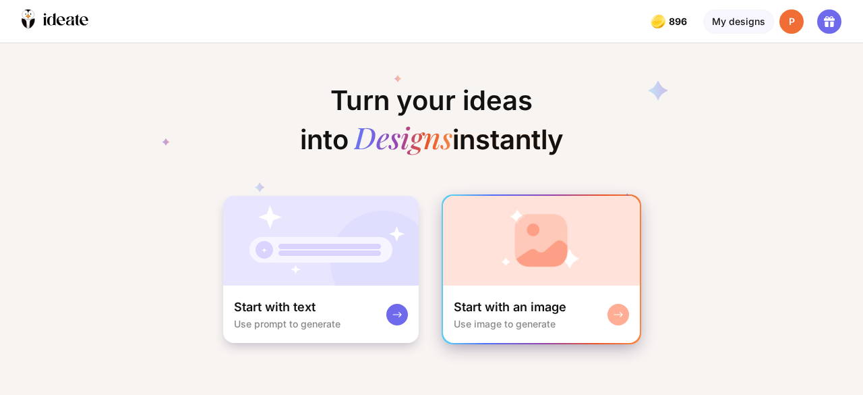
click at [588, 252] on img at bounding box center [541, 241] width 197 height 90
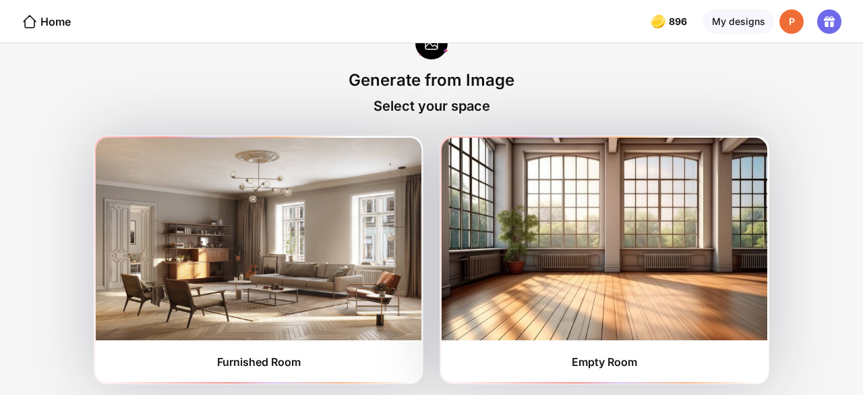
click at [588, 252] on img at bounding box center [605, 239] width 326 height 202
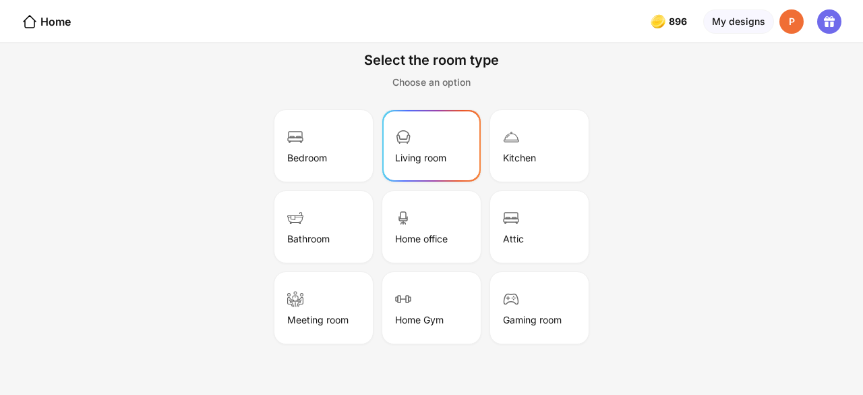
click at [456, 142] on div "Living room" at bounding box center [431, 145] width 94 height 67
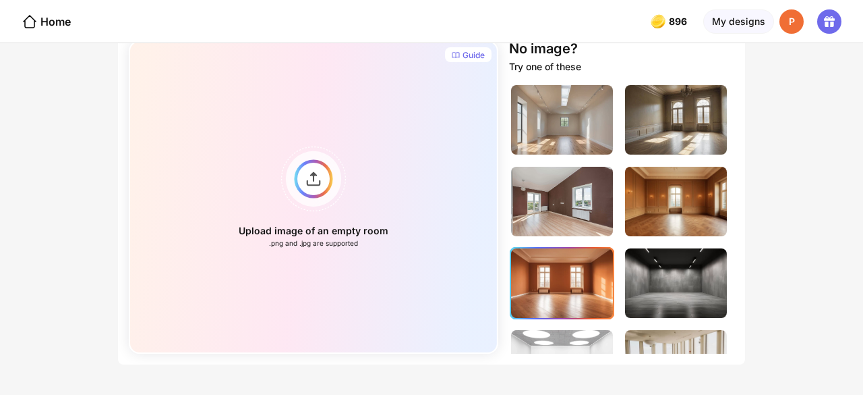
click at [575, 260] on img at bounding box center [562, 282] width 102 height 69
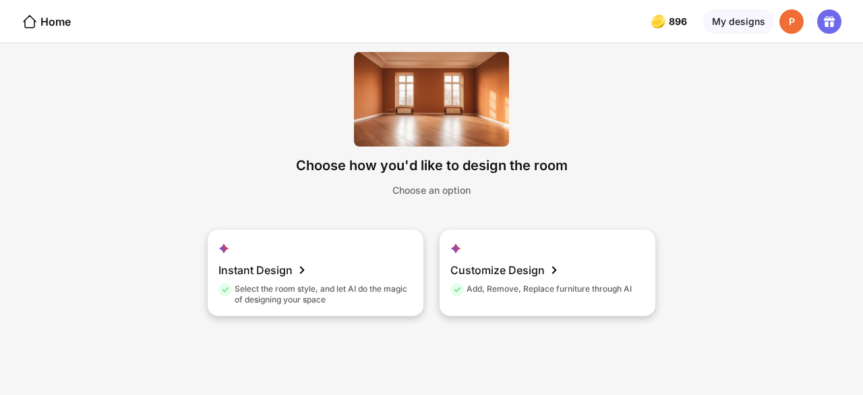
click at [575, 260] on div "Customize Design Add, Remove, Replace furniture through AI" at bounding box center [548, 272] width 216 height 86
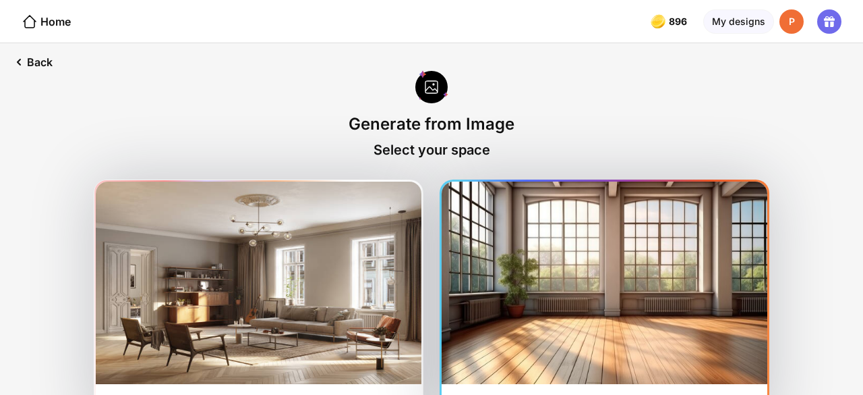
click at [545, 289] on img at bounding box center [605, 282] width 326 height 202
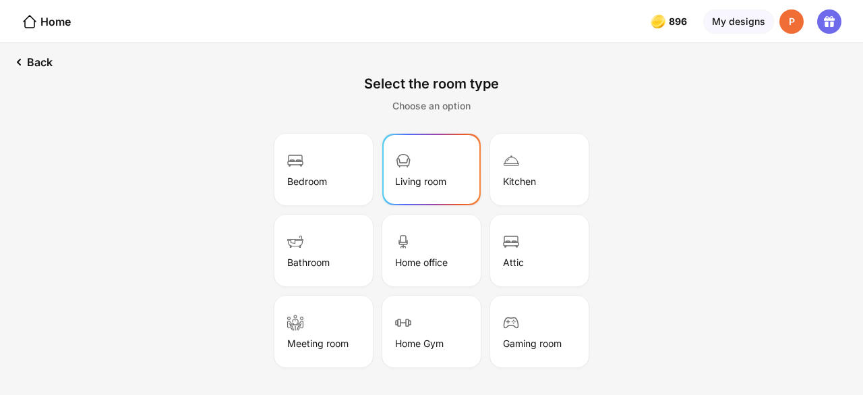
click at [436, 168] on div "Living room" at bounding box center [431, 169] width 94 height 67
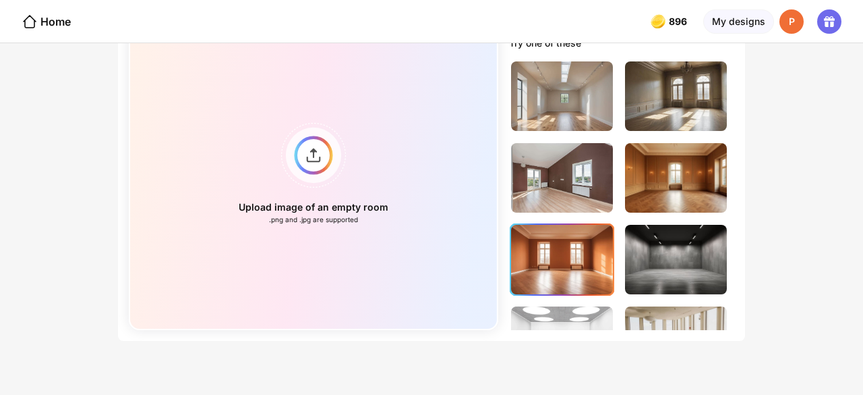
click at [571, 241] on img at bounding box center [562, 259] width 102 height 69
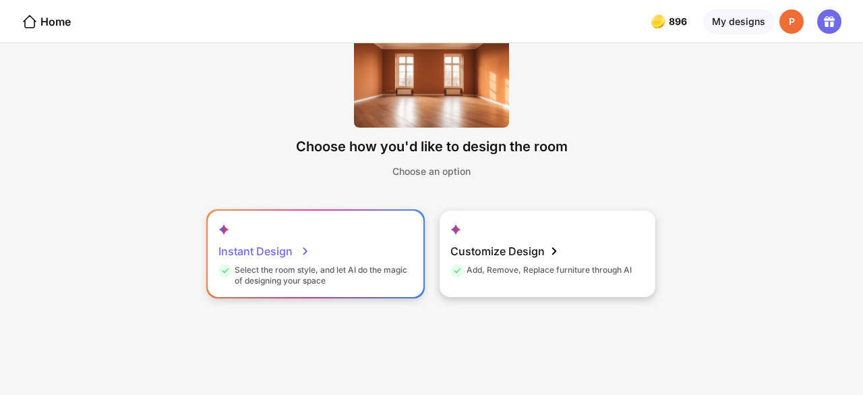
click at [329, 276] on div "Select the room style, and let AI do the magic of designing your space" at bounding box center [314, 275] width 191 height 22
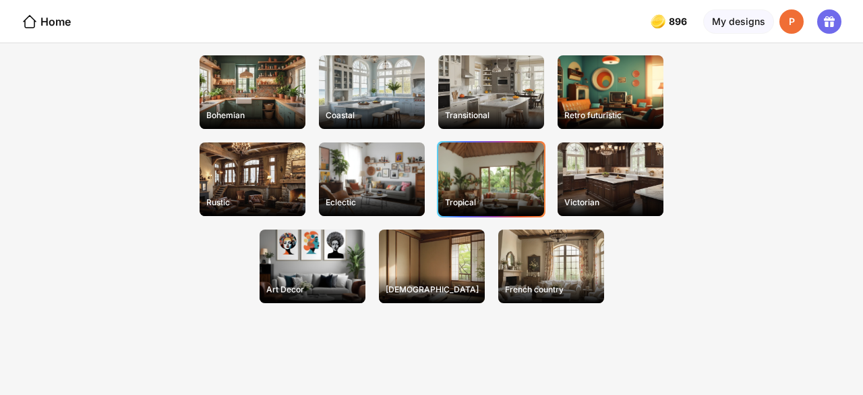
click at [497, 196] on div "Tropical" at bounding box center [491, 202] width 103 height 21
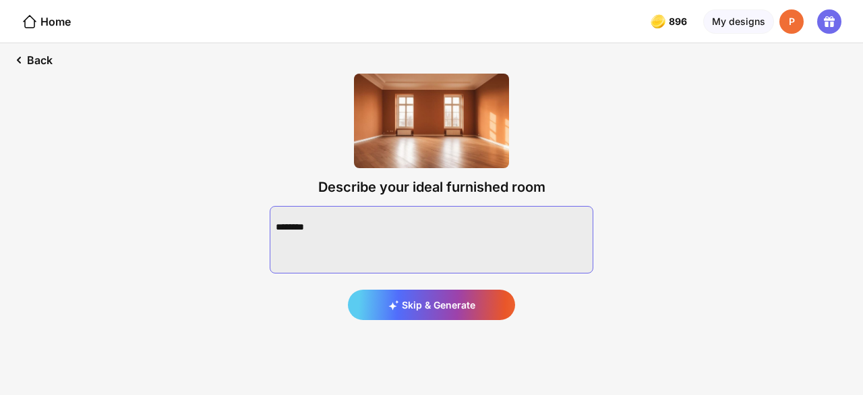
click at [396, 250] on textarea at bounding box center [432, 239] width 324 height 67
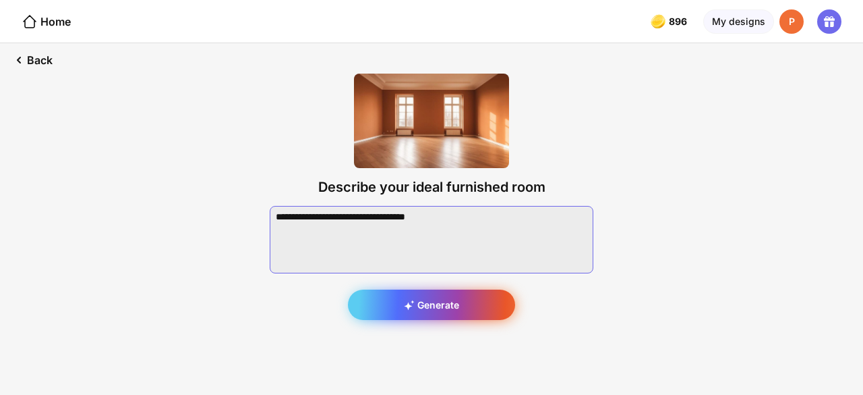
type textarea "**********"
click at [401, 299] on div "Generate" at bounding box center [431, 304] width 167 height 30
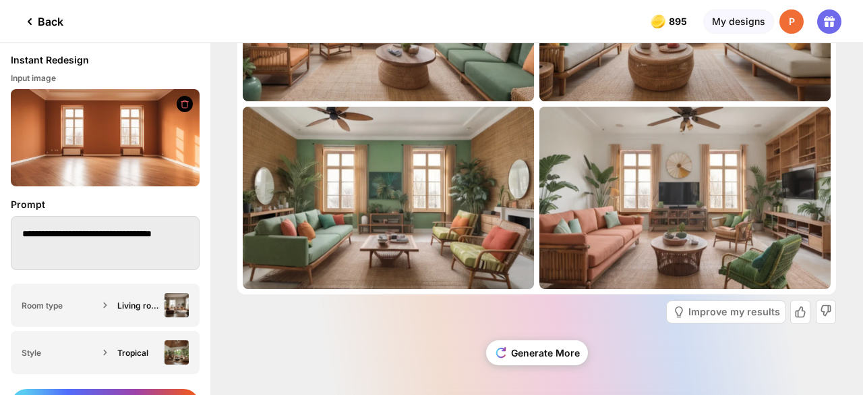
scroll to position [8, 0]
click at [40, 234] on textarea "**********" at bounding box center [104, 243] width 186 height 54
drag, startPoint x: 24, startPoint y: 229, endPoint x: 95, endPoint y: 235, distance: 71.7
click at [95, 235] on textarea "**********" at bounding box center [104, 243] width 186 height 54
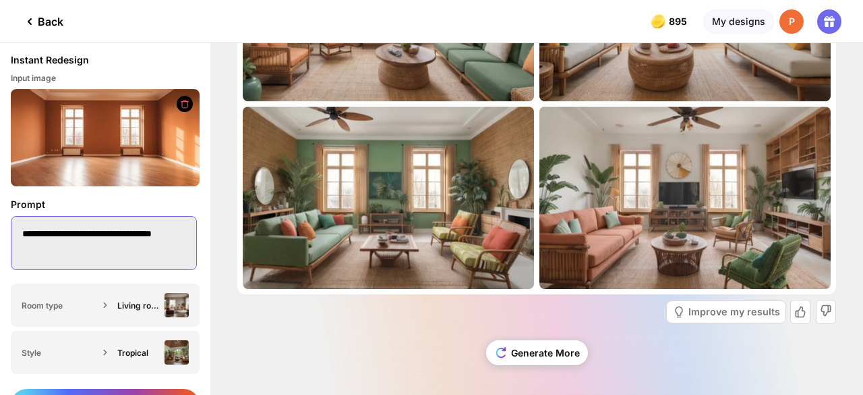
click at [95, 225] on textarea "**********" at bounding box center [104, 243] width 186 height 54
click at [16, 223] on textarea "**********" at bounding box center [104, 243] width 186 height 54
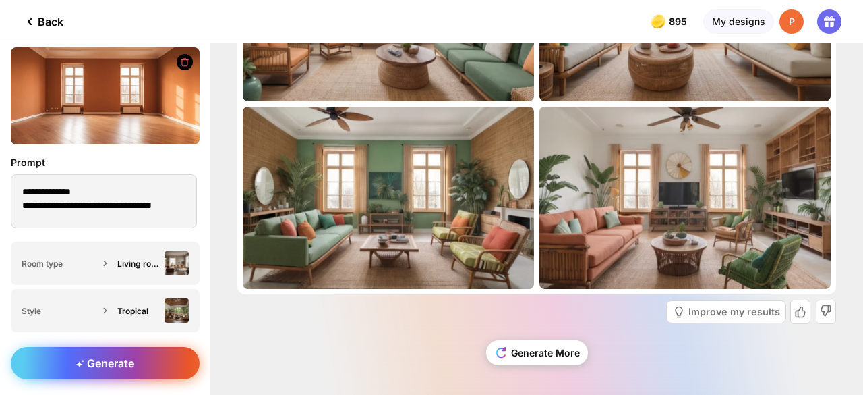
click at [116, 366] on span "Generate" at bounding box center [105, 362] width 58 height 13
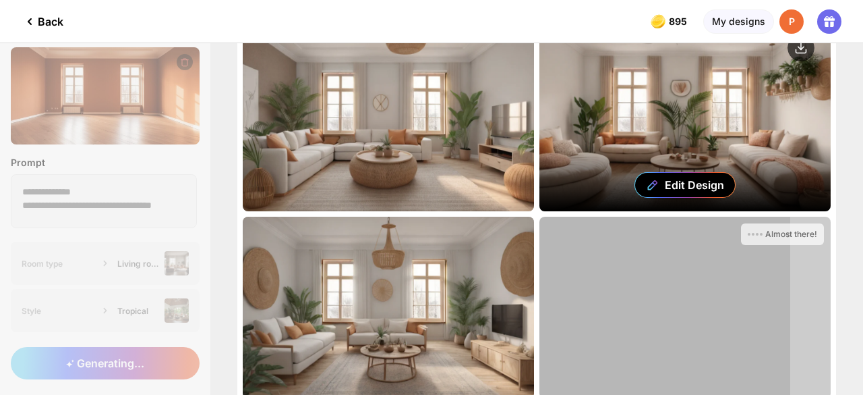
scroll to position [90, 0]
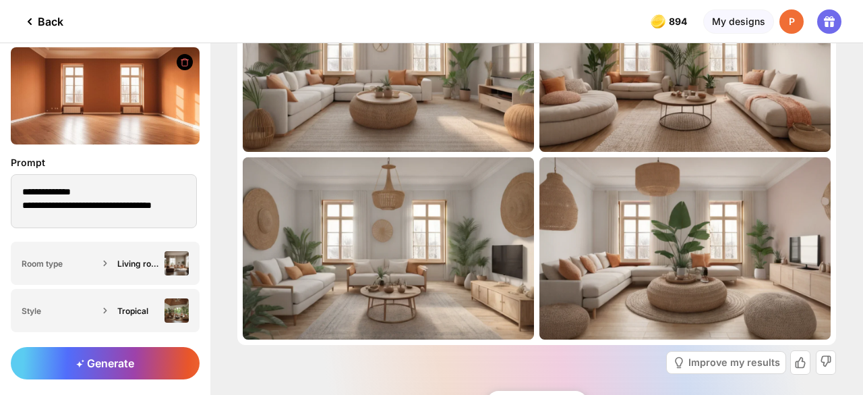
drag, startPoint x: 681, startPoint y: 125, endPoint x: 347, endPoint y: 353, distance: 404.2
click at [347, 353] on div "Improve my results" at bounding box center [536, 362] width 599 height 35
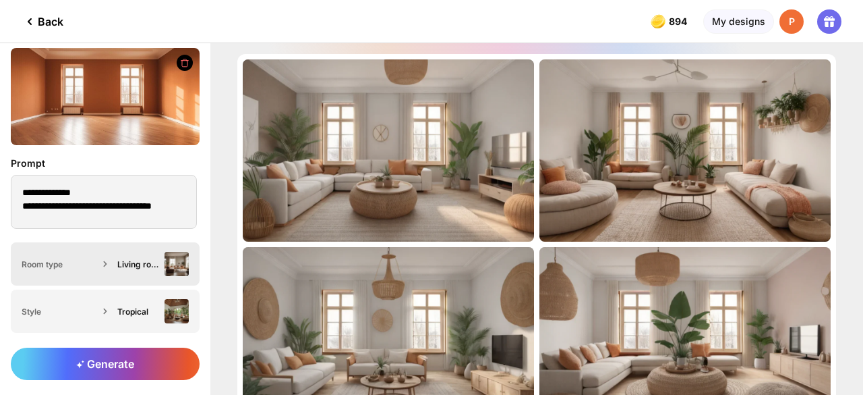
scroll to position [42, 0]
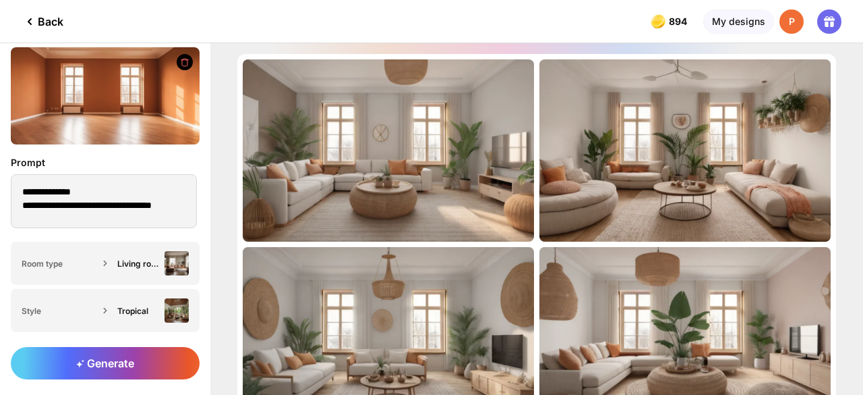
click at [59, 18] on div "Back" at bounding box center [43, 21] width 42 height 16
type textarea "**********"
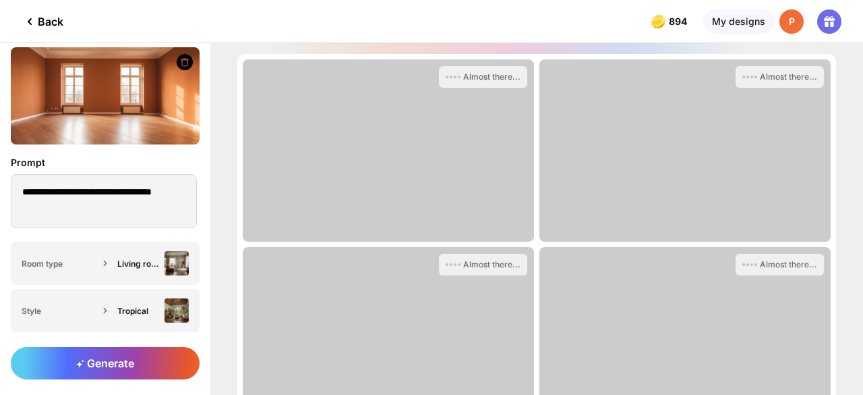
click at [59, 18] on div "Back" at bounding box center [43, 21] width 42 height 16
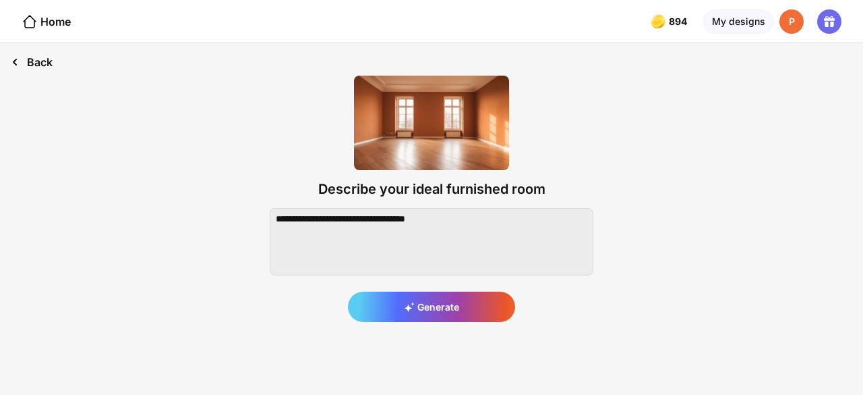
click at [45, 65] on div "Back" at bounding box center [31, 62] width 63 height 38
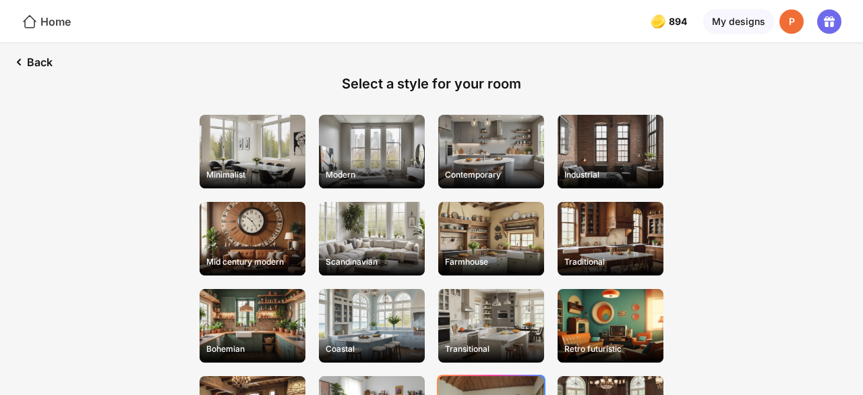
click at [39, 26] on div "Home" at bounding box center [46, 21] width 49 height 16
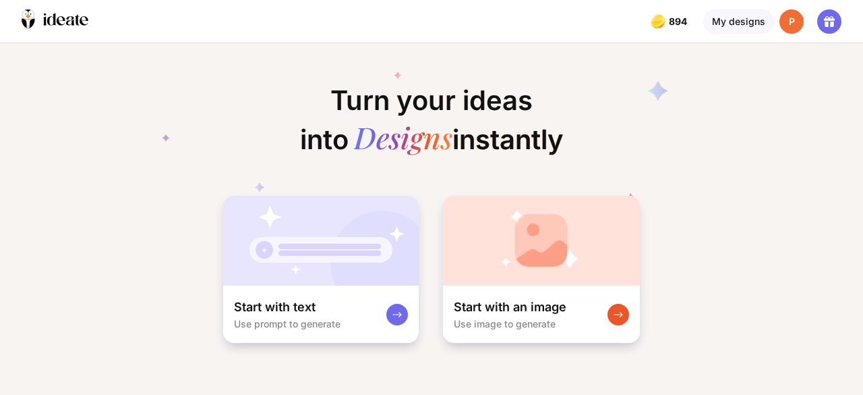
scroll to position [0, 19]
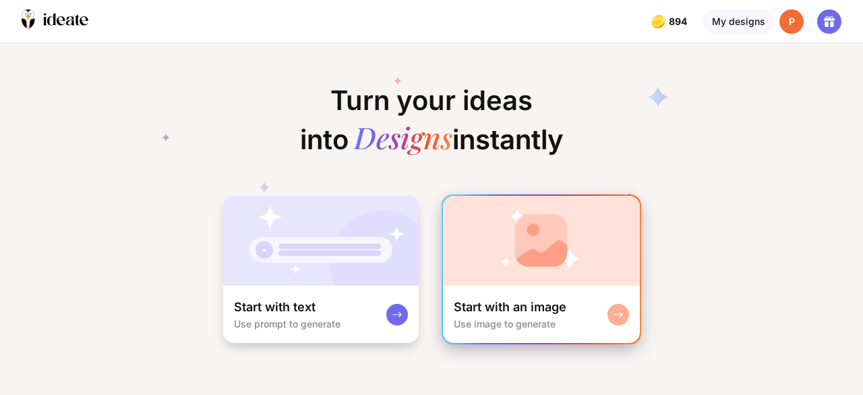
click at [536, 231] on img at bounding box center [541, 241] width 197 height 90
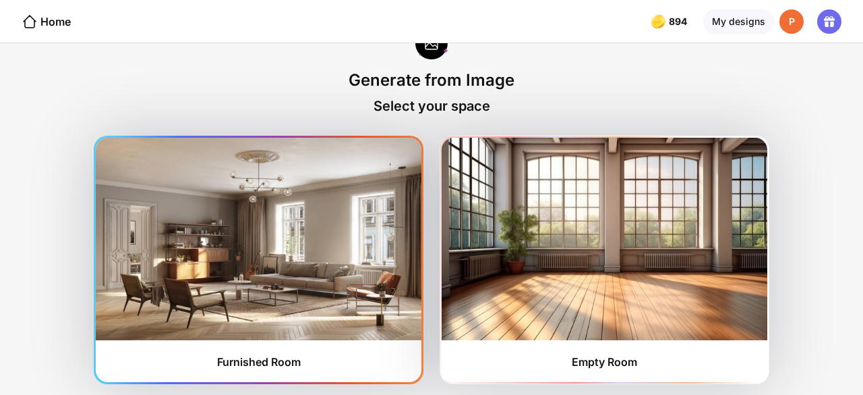
click at [378, 223] on img at bounding box center [259, 239] width 326 height 202
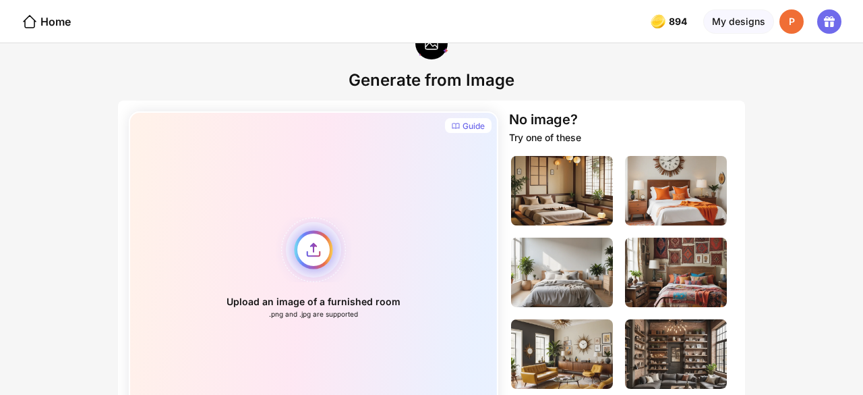
click at [312, 248] on div "Upload an image of a furnished room .png and .jpg are supported" at bounding box center [314, 267] width 370 height 313
click at [61, 15] on div "Home" at bounding box center [46, 21] width 49 height 16
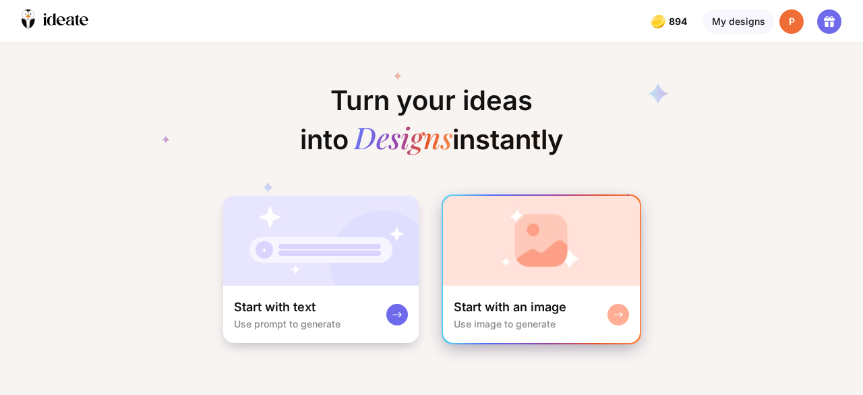
click at [531, 266] on img at bounding box center [541, 241] width 197 height 90
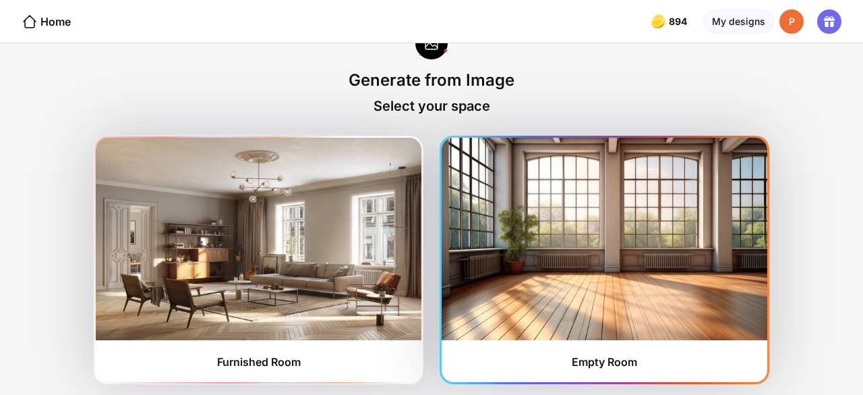
click at [548, 252] on img at bounding box center [605, 239] width 326 height 202
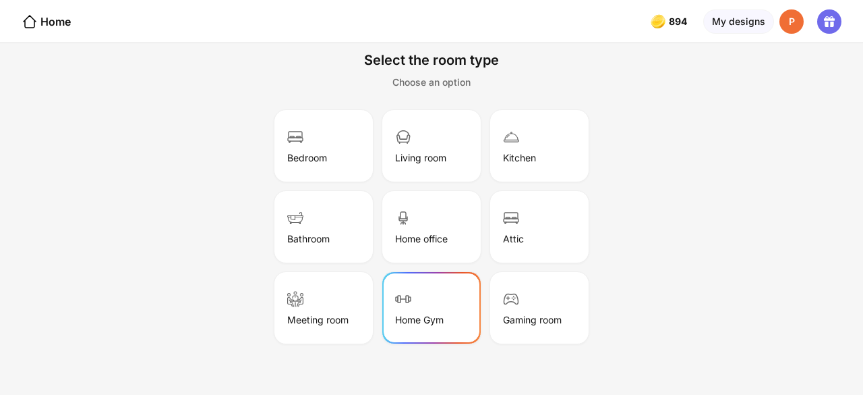
click at [444, 295] on div "Home Gym" at bounding box center [431, 307] width 94 height 67
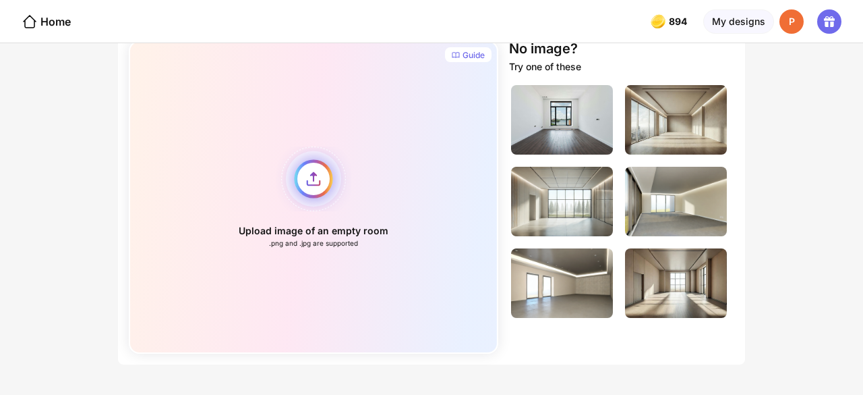
click at [315, 183] on div "Upload image of an empty room .png and .jpg are supported" at bounding box center [314, 196] width 370 height 313
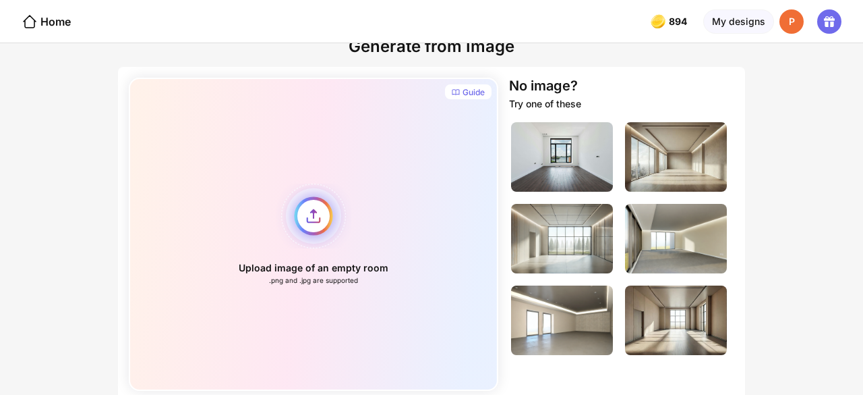
click at [305, 213] on div "Upload image of an empty room .png and .jpg are supported" at bounding box center [314, 234] width 370 height 313
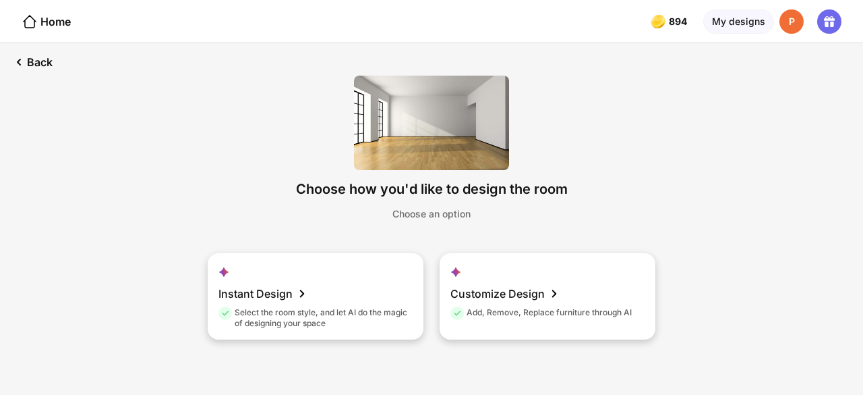
scroll to position [42, 0]
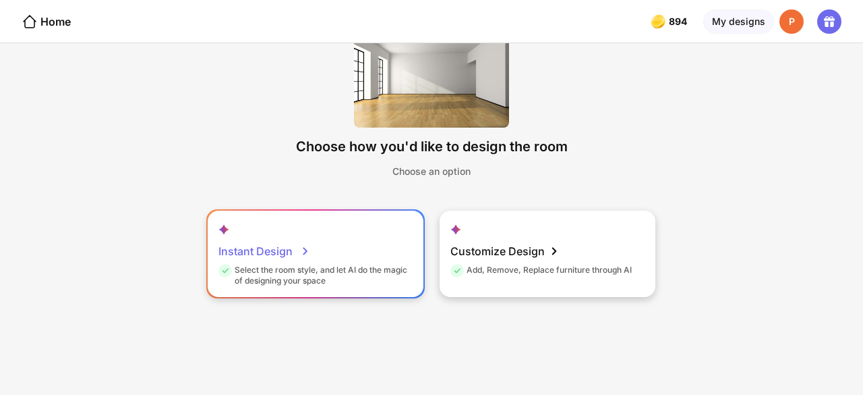
click at [354, 269] on div "Select the room style, and let AI do the magic of designing your space" at bounding box center [314, 275] width 191 height 22
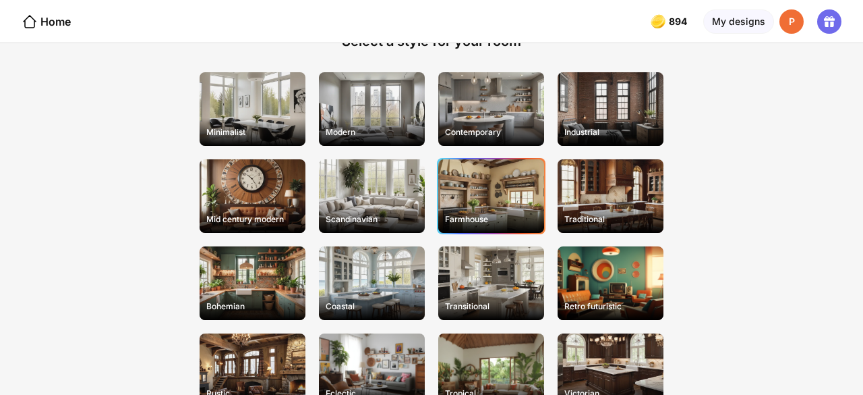
click at [488, 200] on div "Farmhouse" at bounding box center [491, 196] width 106 height 74
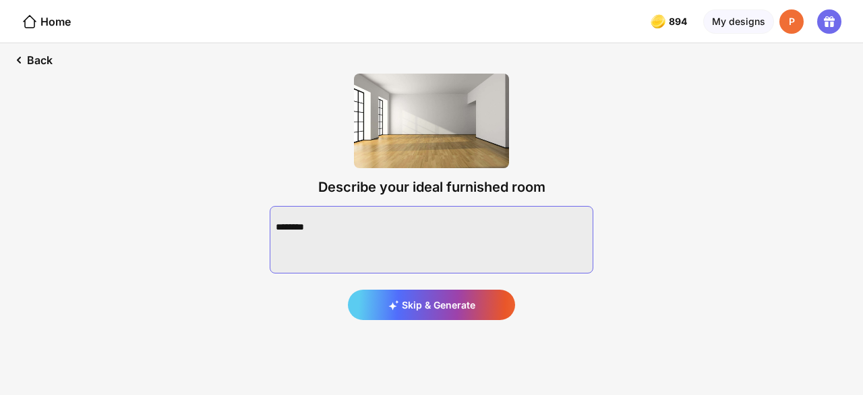
click at [445, 256] on textarea at bounding box center [432, 239] width 324 height 67
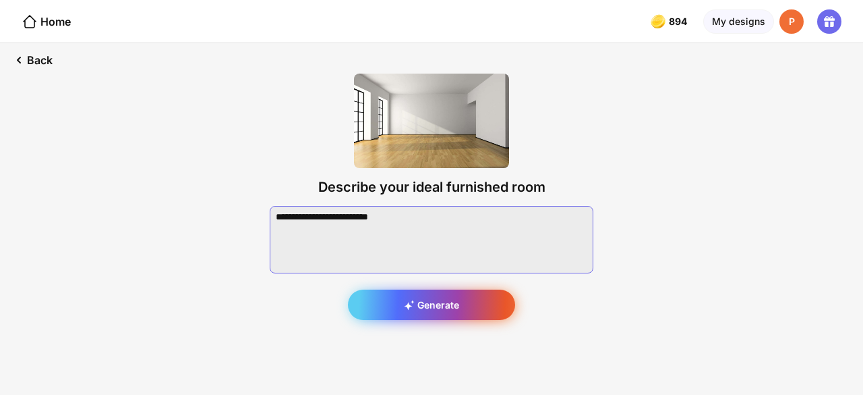
type textarea "**********"
click at [432, 293] on div "Generate" at bounding box center [431, 304] width 167 height 30
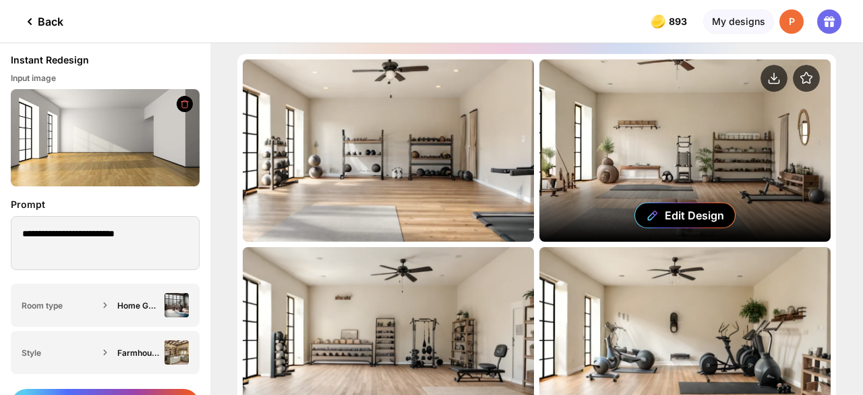
scroll to position [140, 0]
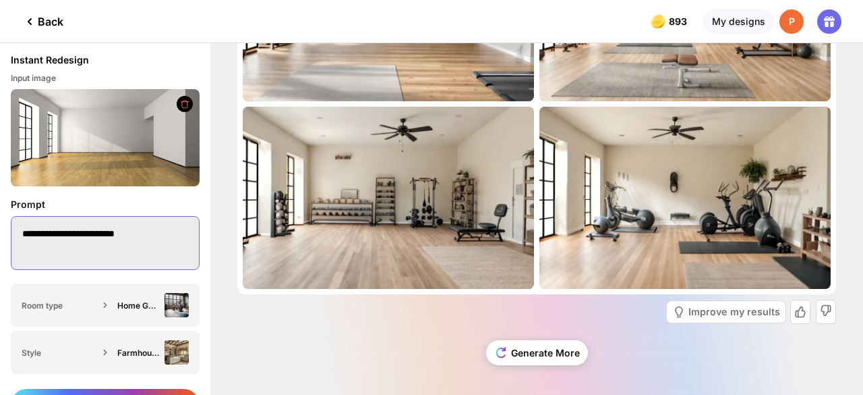
click at [169, 230] on textarea "**********" at bounding box center [105, 243] width 189 height 54
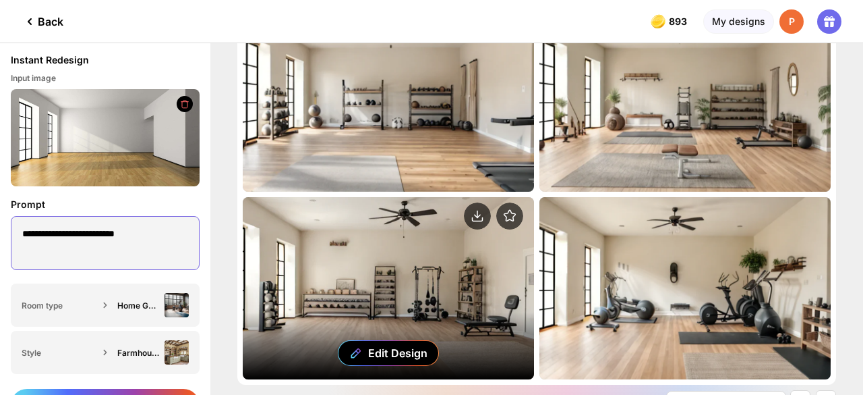
scroll to position [49, 0]
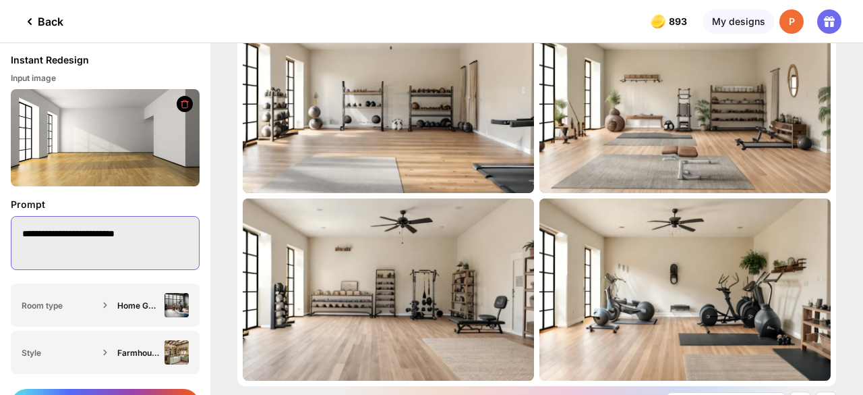
click at [159, 243] on textarea "**********" at bounding box center [105, 243] width 189 height 54
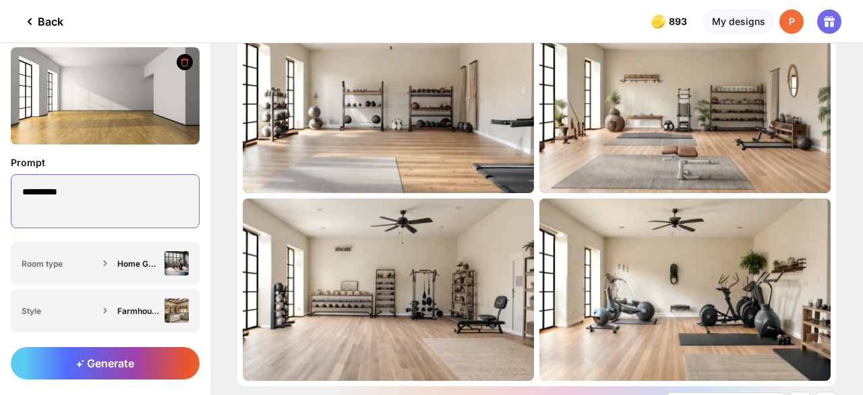
type textarea "*********"
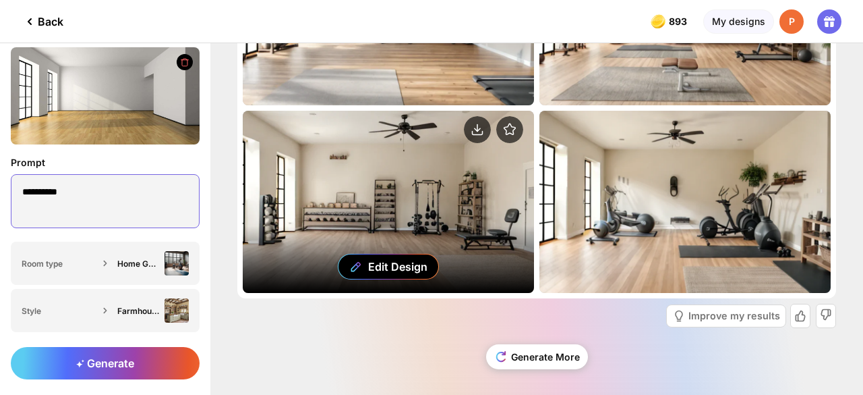
scroll to position [140, 0]
